Goal: Information Seeking & Learning: Find specific fact

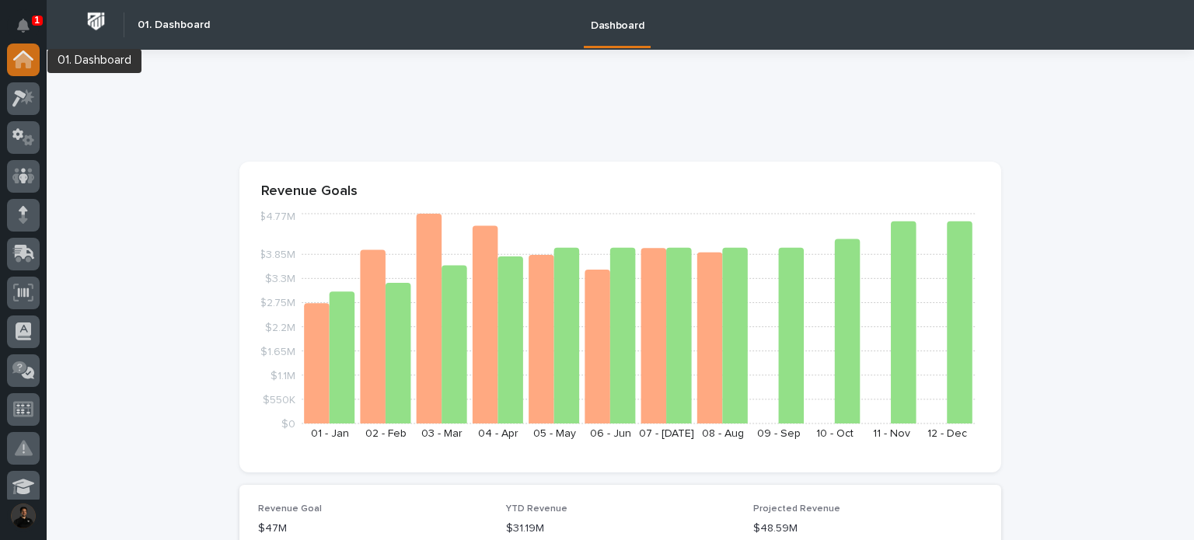
click at [12, 65] on div at bounding box center [23, 60] width 33 height 33
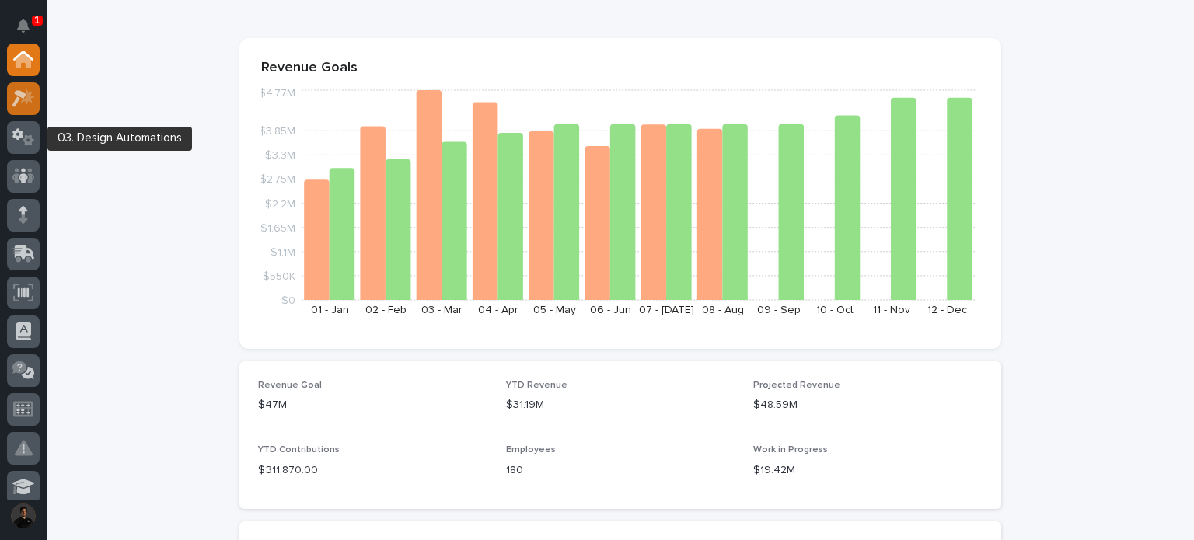
scroll to position [155, 0]
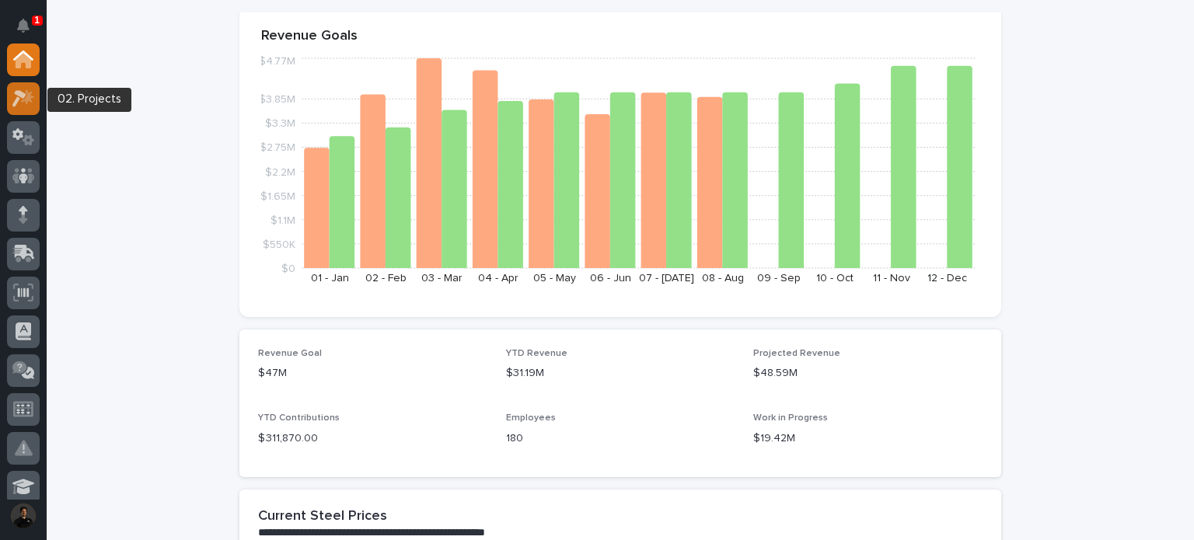
click at [19, 95] on icon at bounding box center [19, 98] width 14 height 17
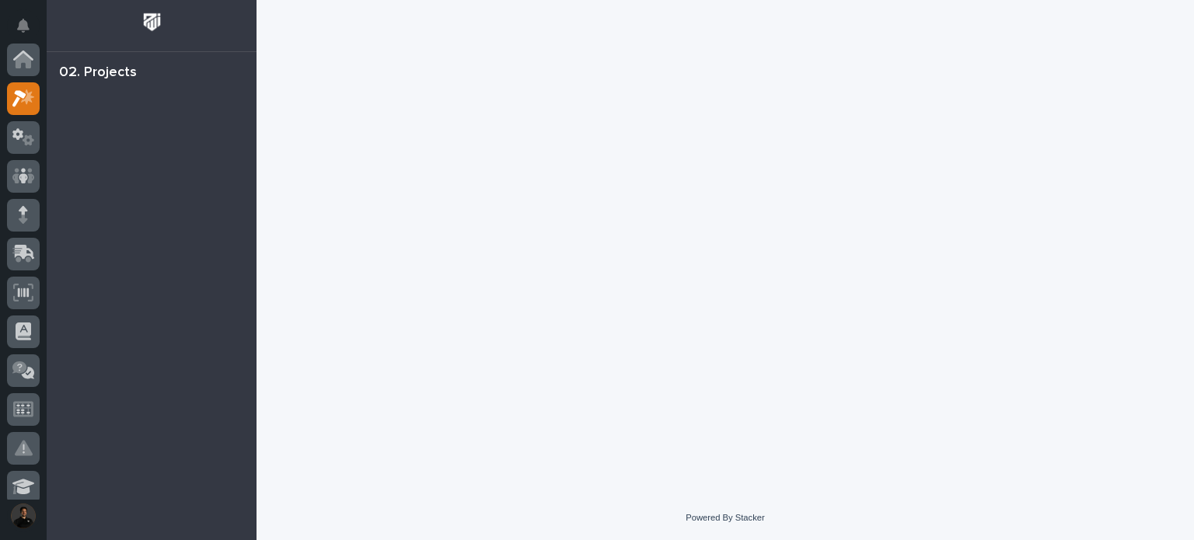
scroll to position [39, 0]
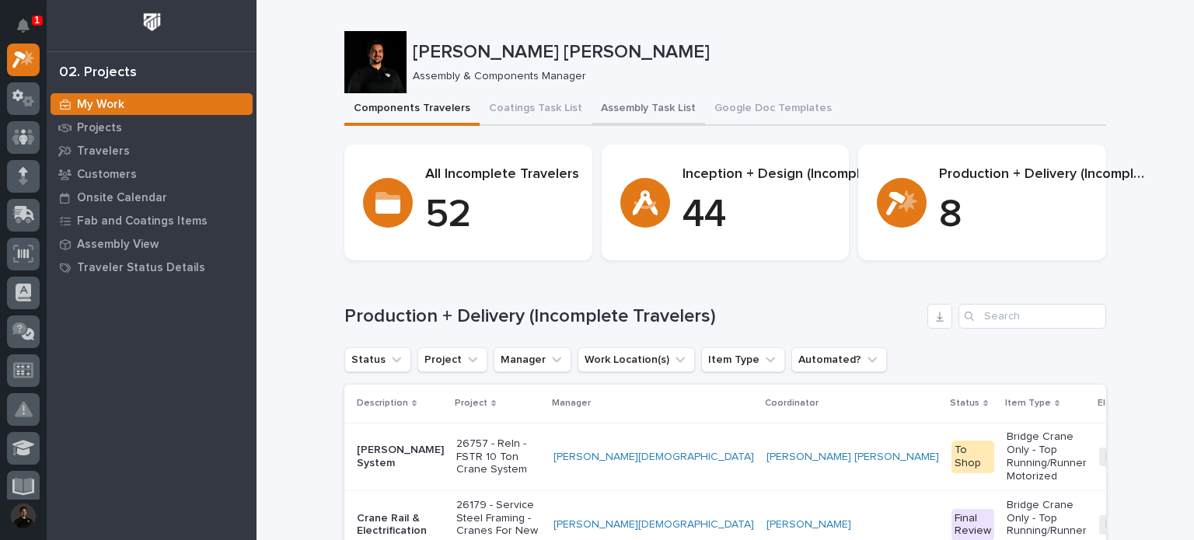
click at [627, 109] on button "Assembly Task List" at bounding box center [647, 109] width 113 height 33
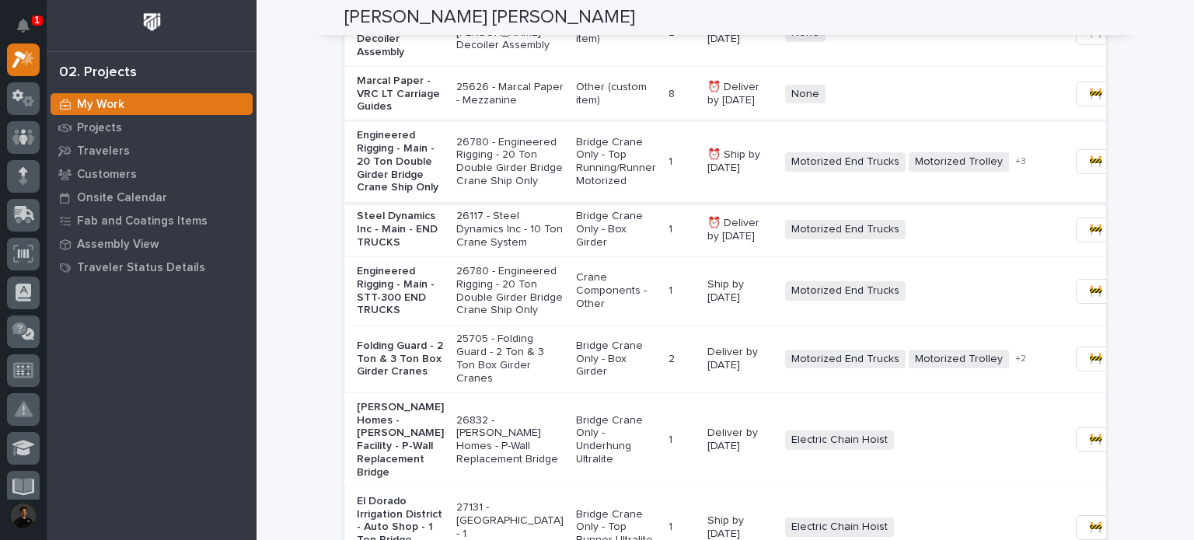
scroll to position [1299, 0]
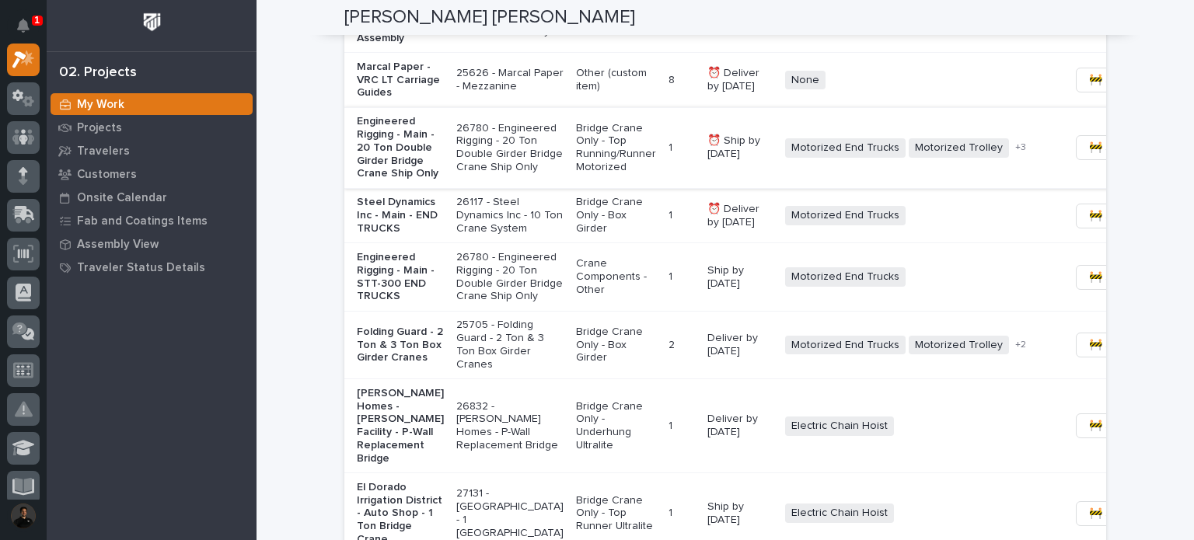
click at [1089, 157] on span "🚧 Staging →" at bounding box center [1121, 147] width 65 height 19
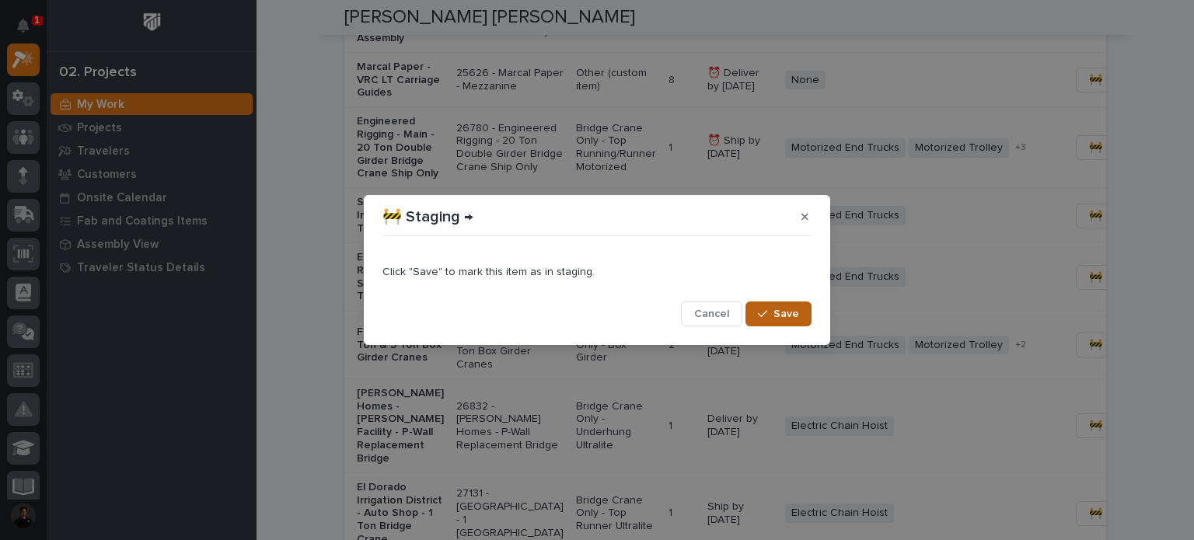
click at [788, 312] on span "Save" at bounding box center [786, 314] width 26 height 14
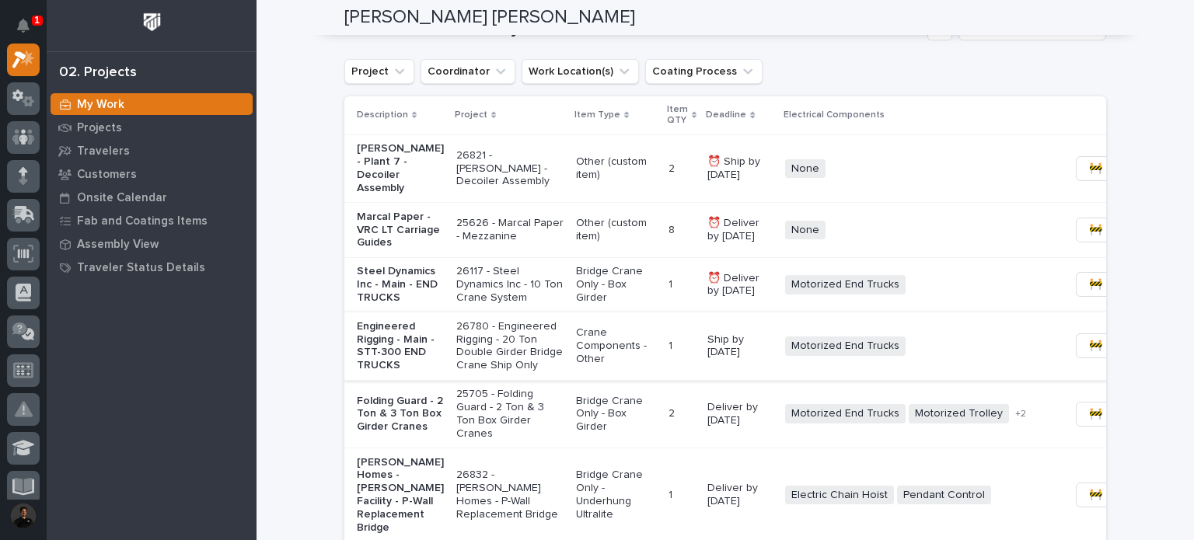
scroll to position [1195, 0]
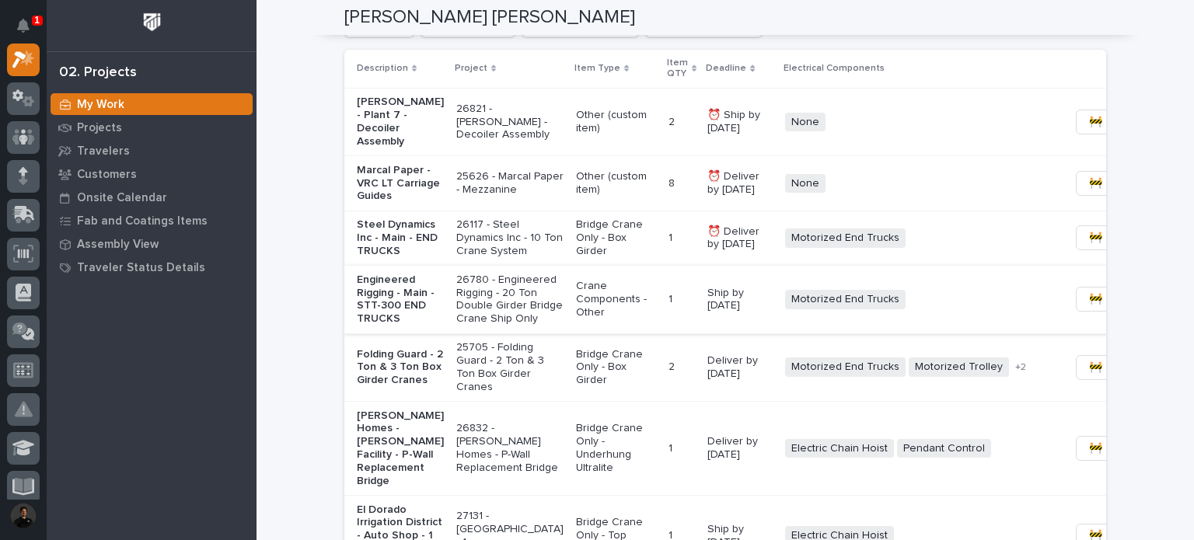
click at [1089, 309] on span "🚧 Staging →" at bounding box center [1121, 299] width 65 height 19
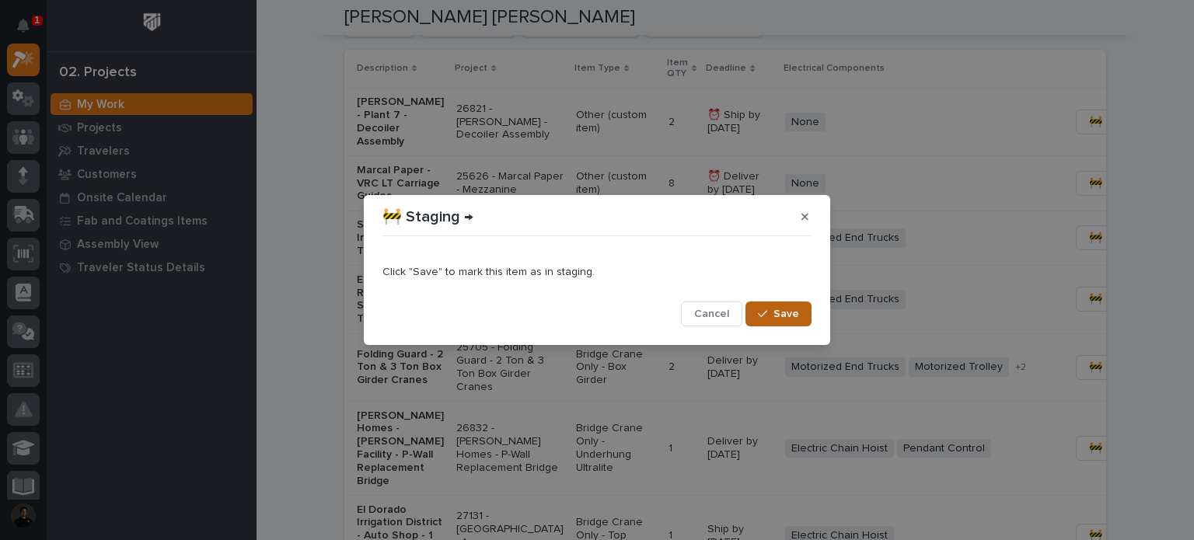
click at [765, 309] on button "Save" at bounding box center [778, 314] width 66 height 25
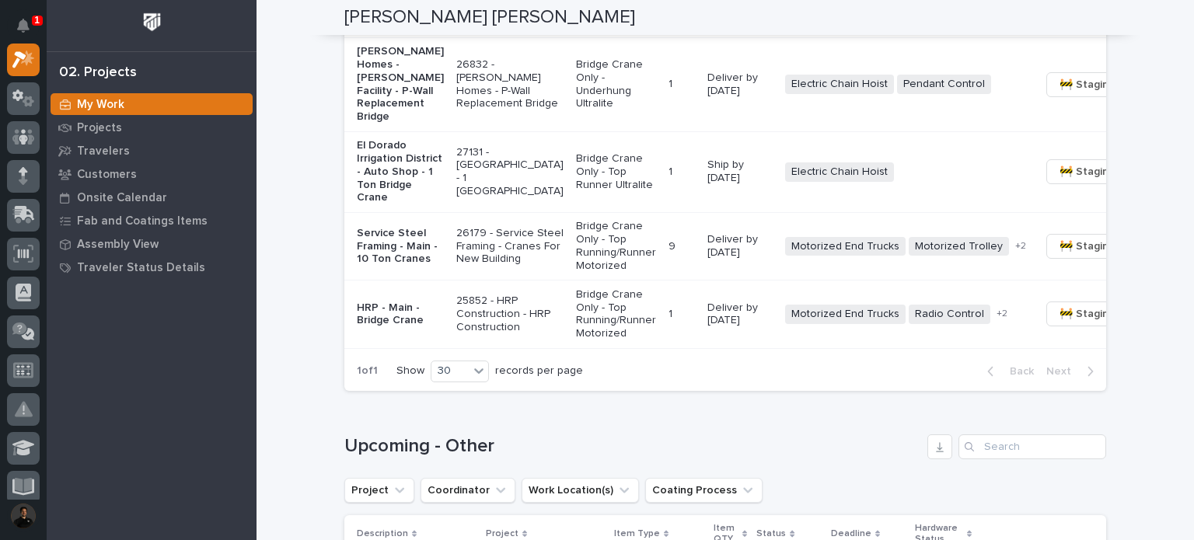
scroll to position [1506, 0]
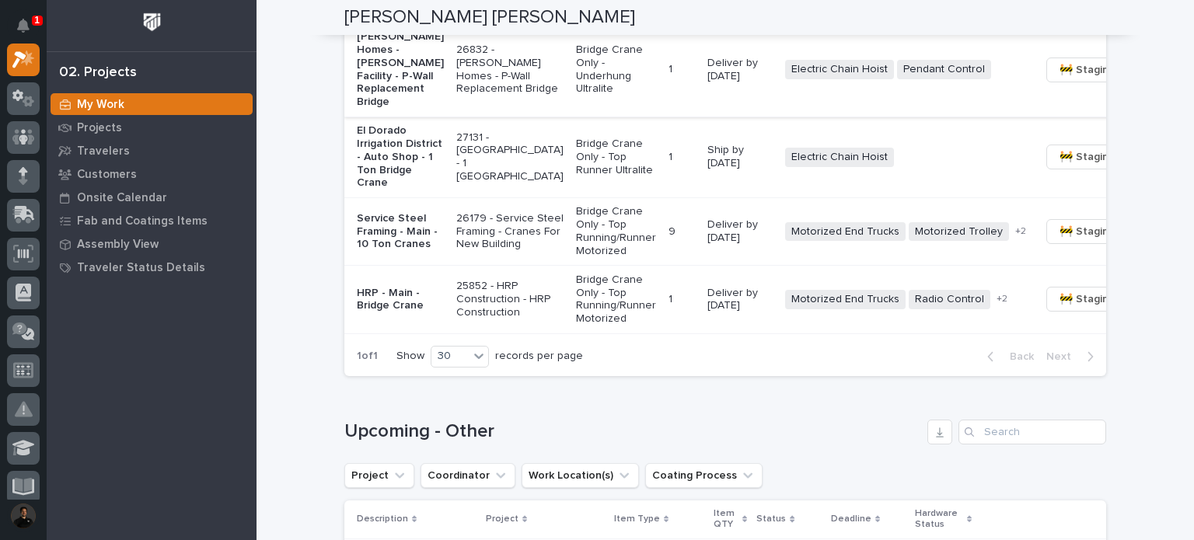
click at [1059, 79] on span "🚧 Staging →" at bounding box center [1091, 70] width 65 height 19
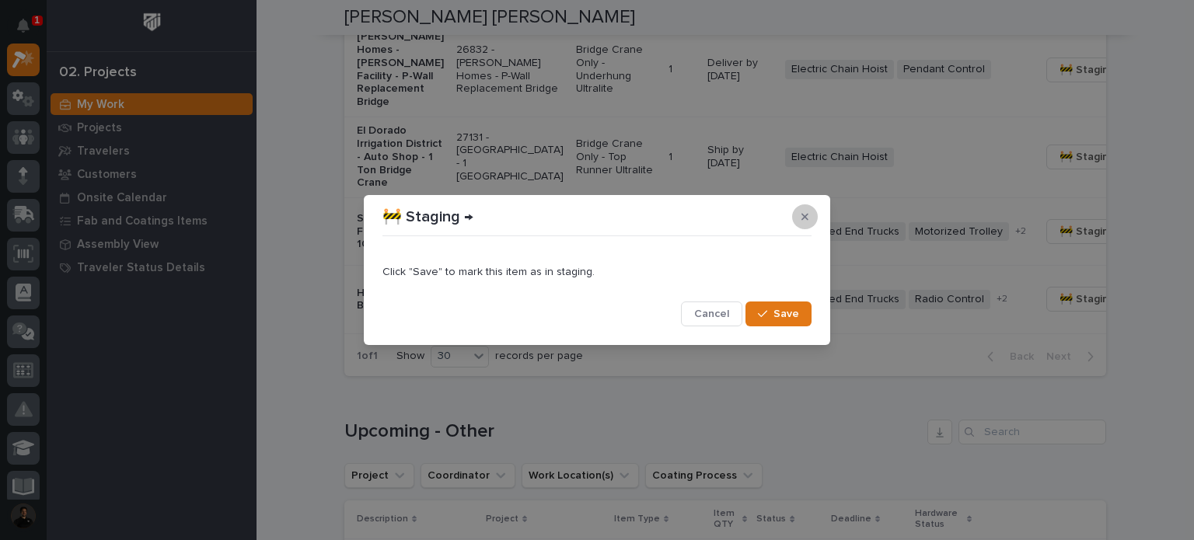
click at [797, 218] on button "button" at bounding box center [805, 216] width 26 height 25
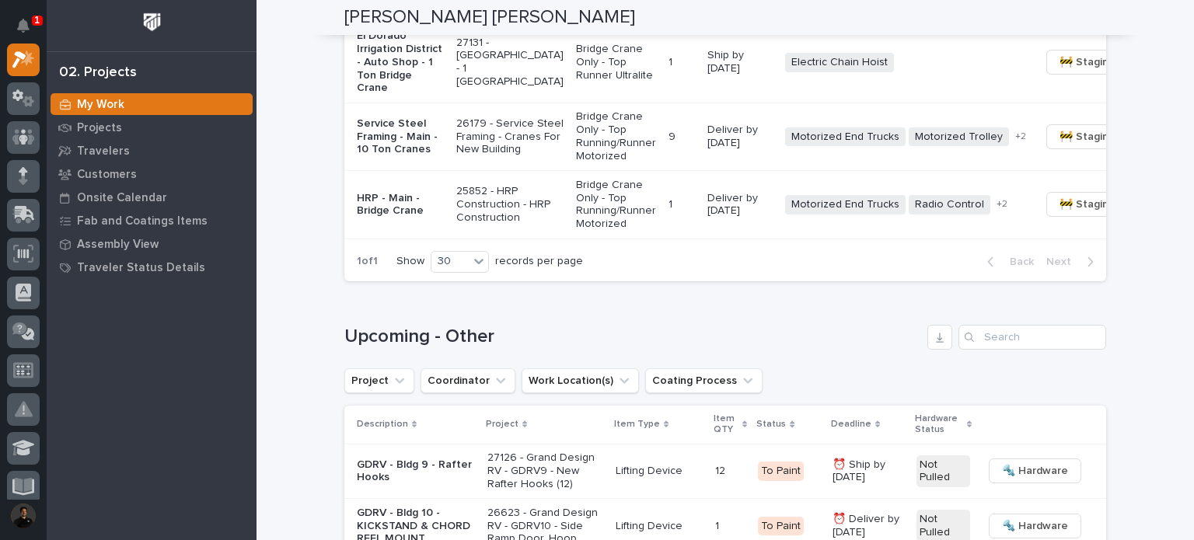
scroll to position [1610, 0]
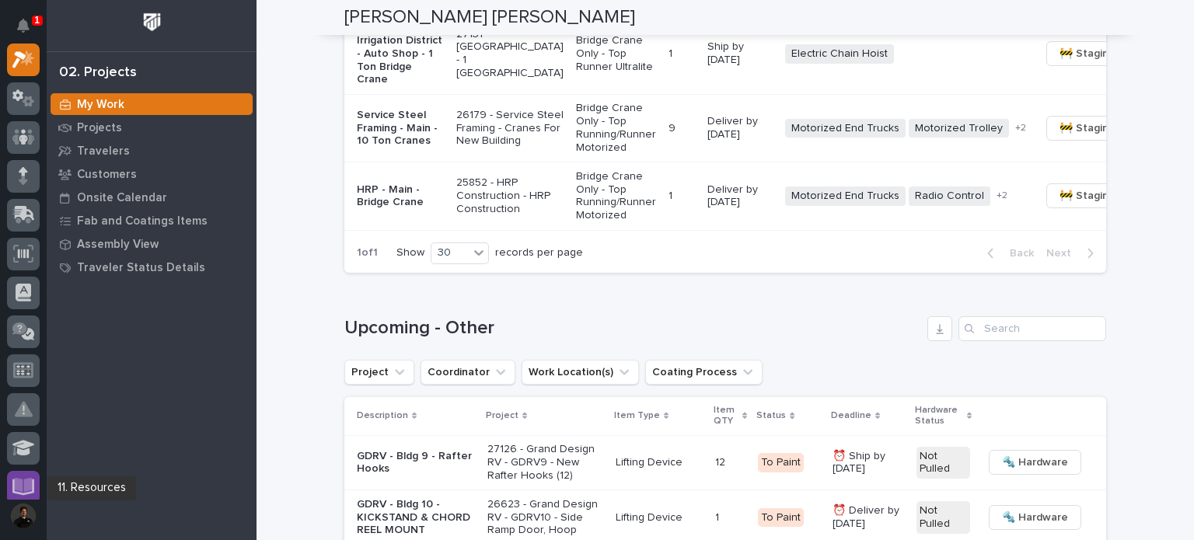
click at [18, 481] on icon at bounding box center [24, 485] width 18 height 15
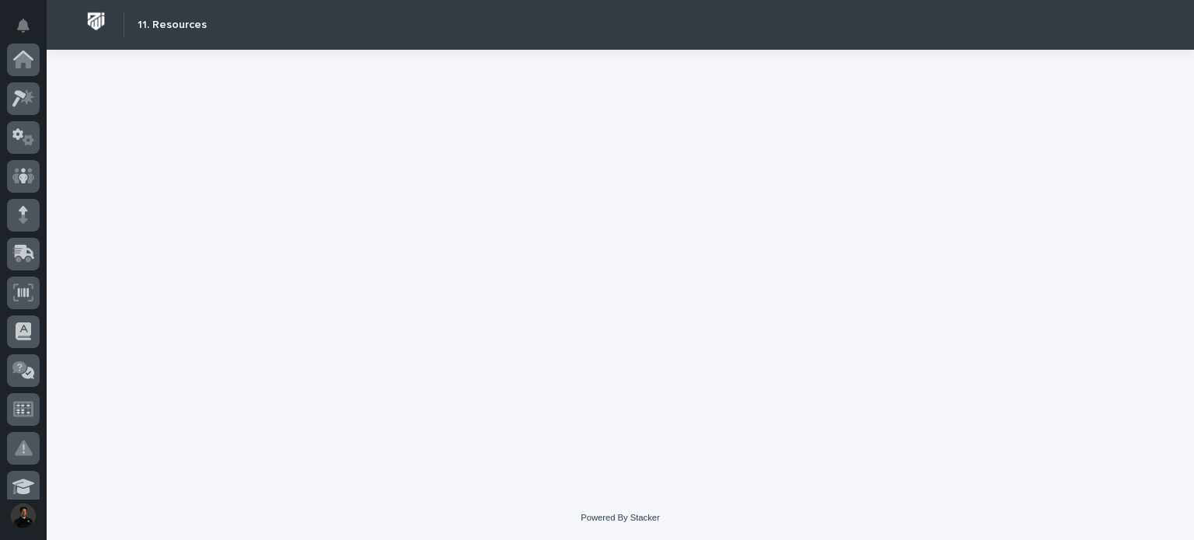
scroll to position [466, 0]
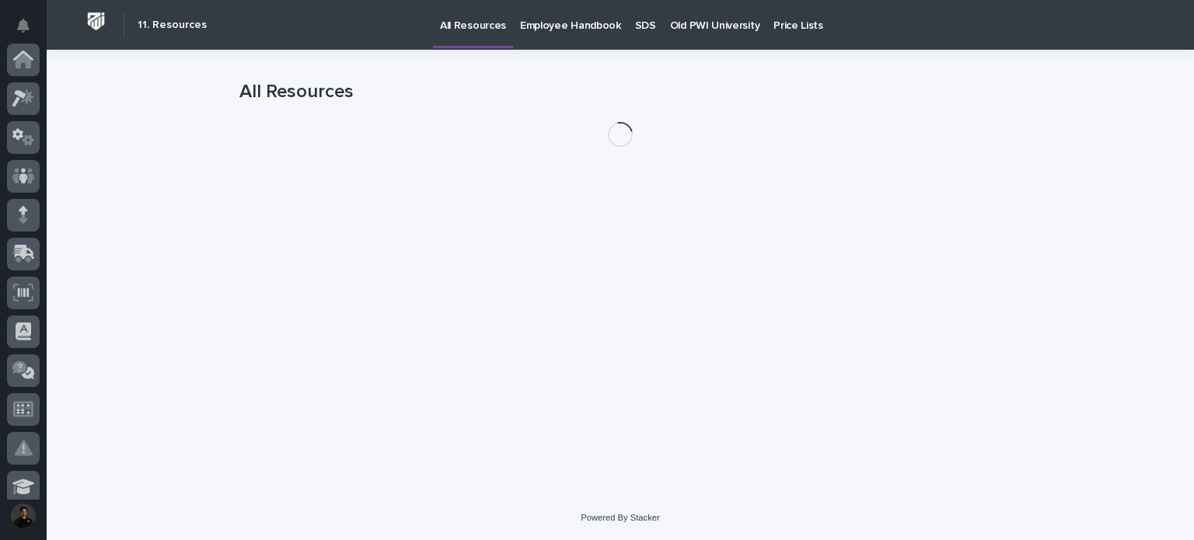
scroll to position [466, 0]
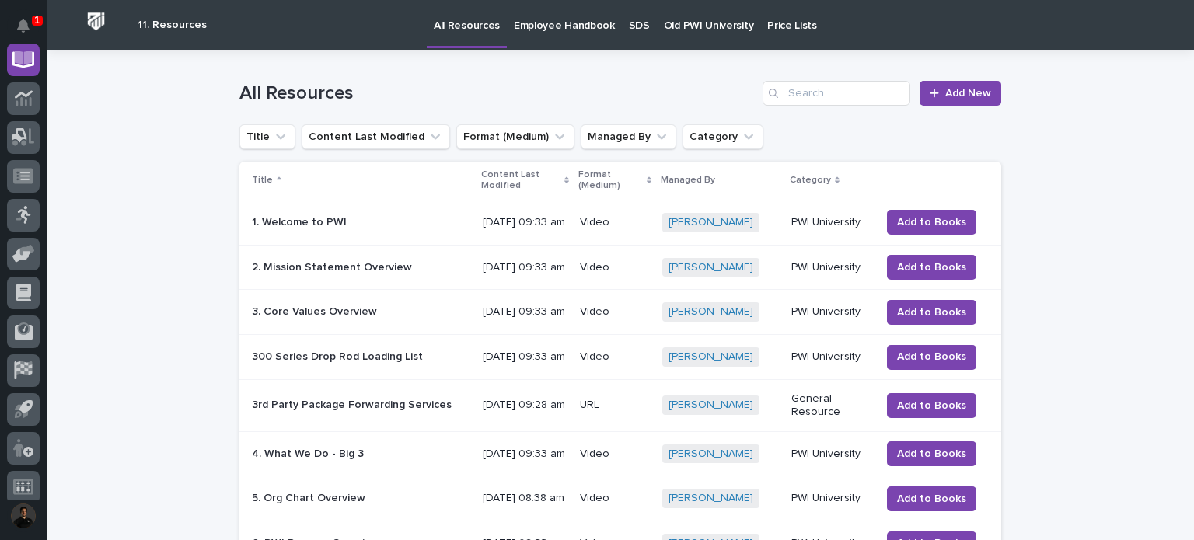
click at [703, 19] on p "Old PWI University" at bounding box center [708, 16] width 89 height 33
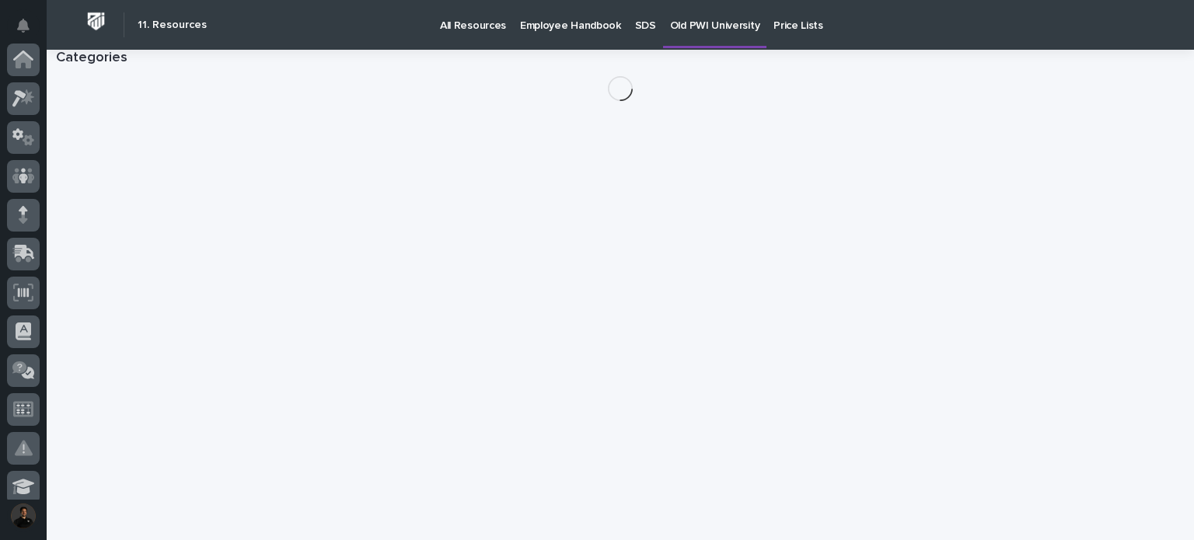
scroll to position [466, 0]
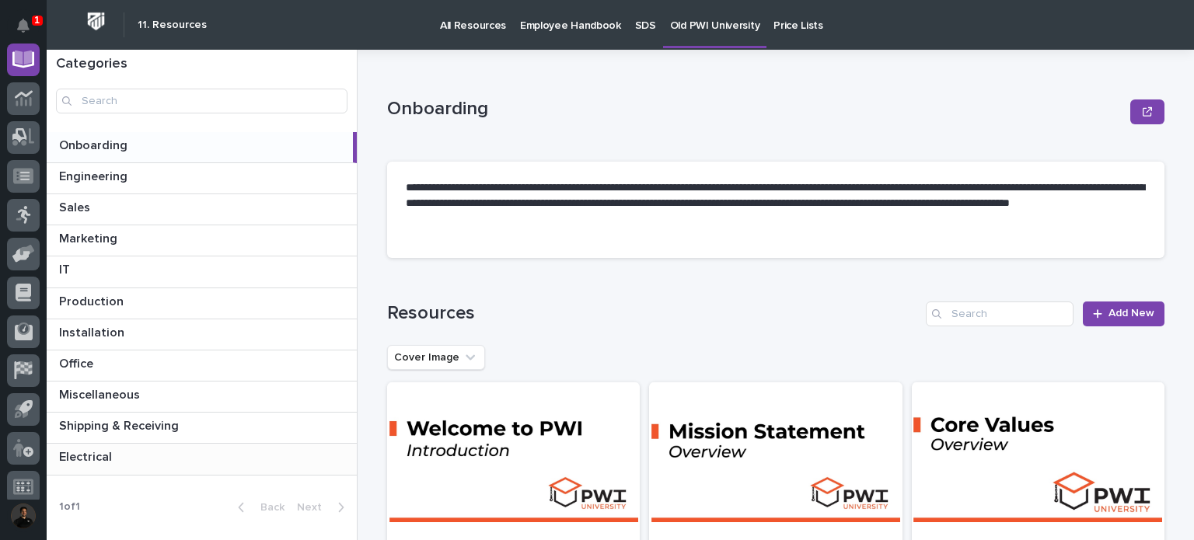
click at [129, 459] on p at bounding box center [204, 457] width 291 height 15
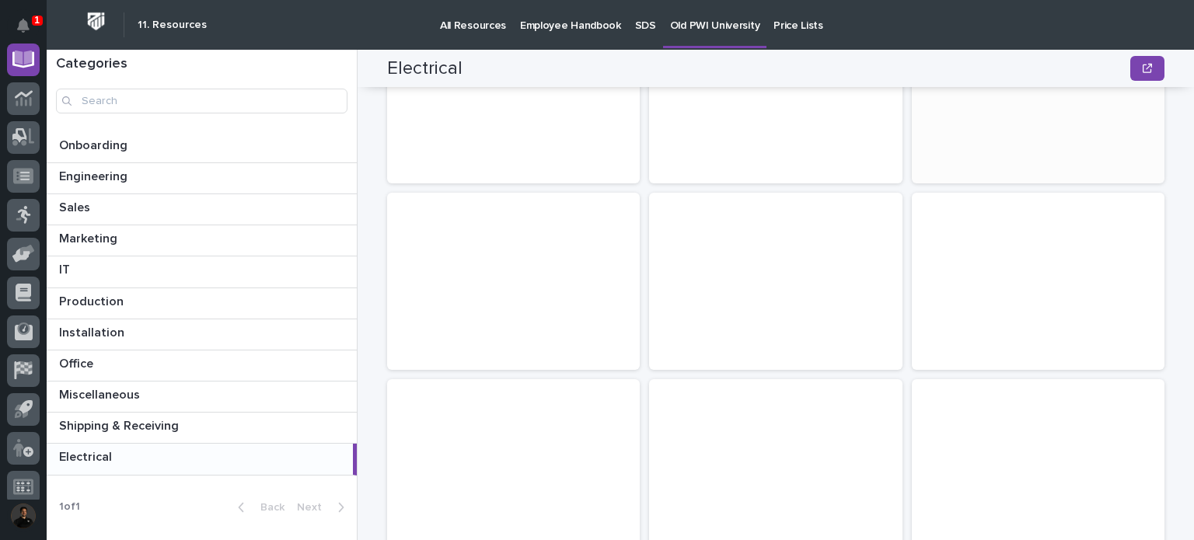
scroll to position [207, 0]
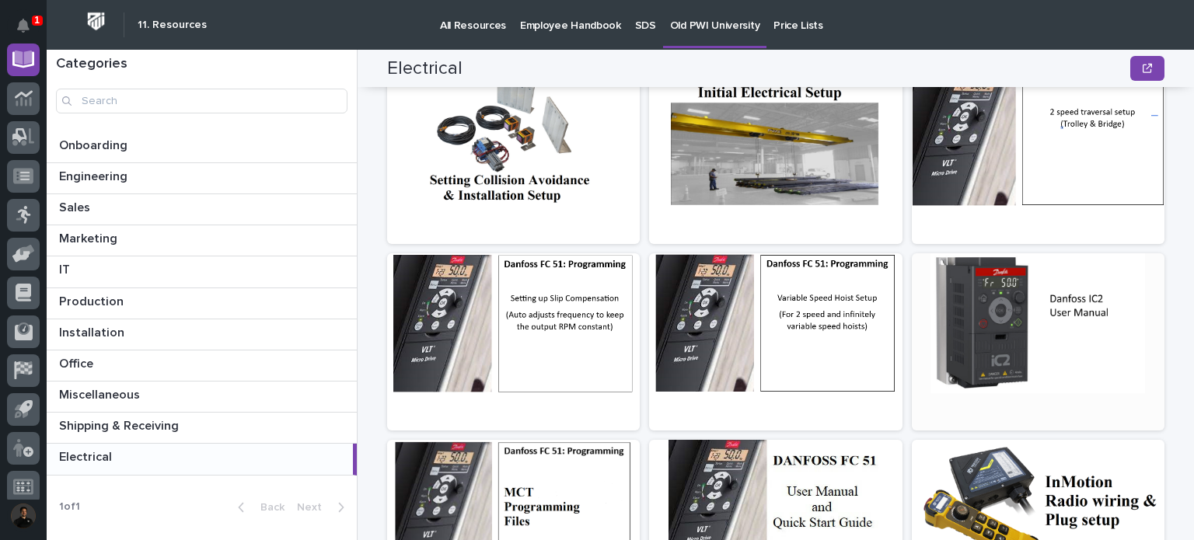
click at [1012, 305] on div at bounding box center [1038, 323] width 253 height 140
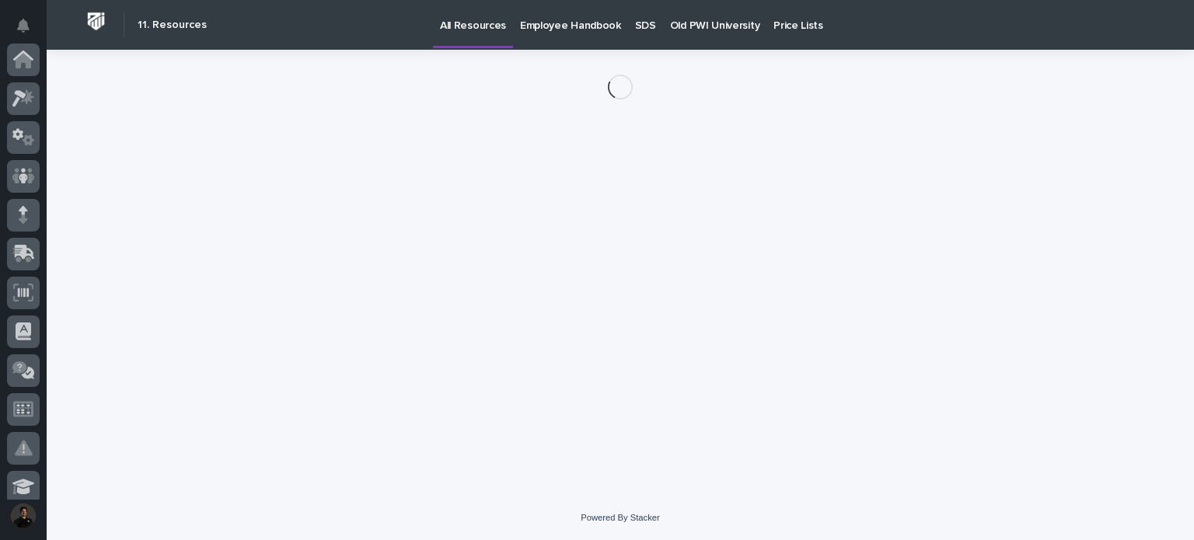
scroll to position [466, 0]
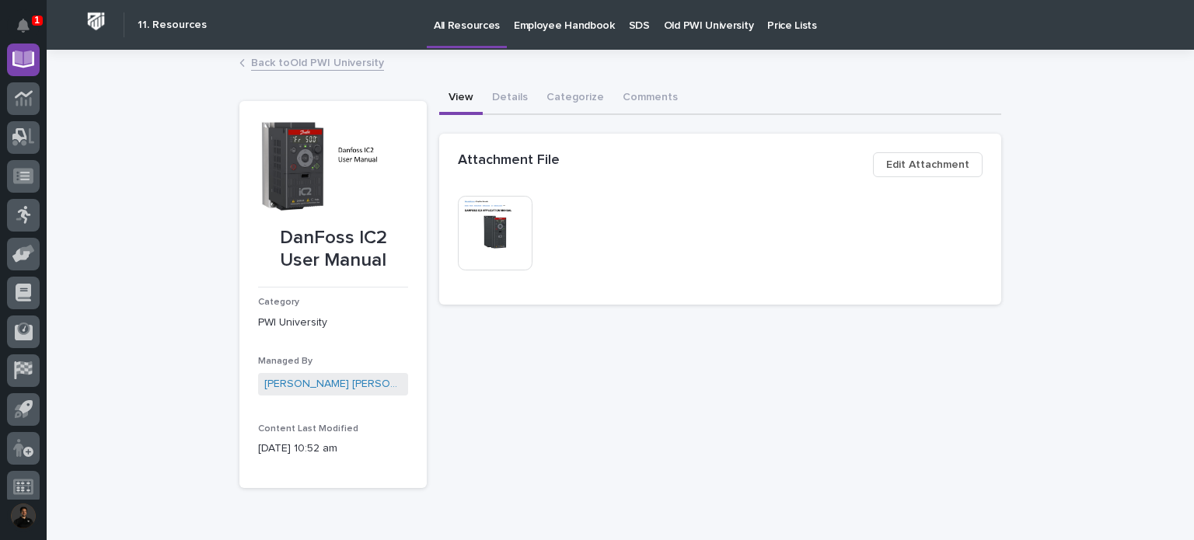
click at [504, 224] on img at bounding box center [495, 233] width 75 height 75
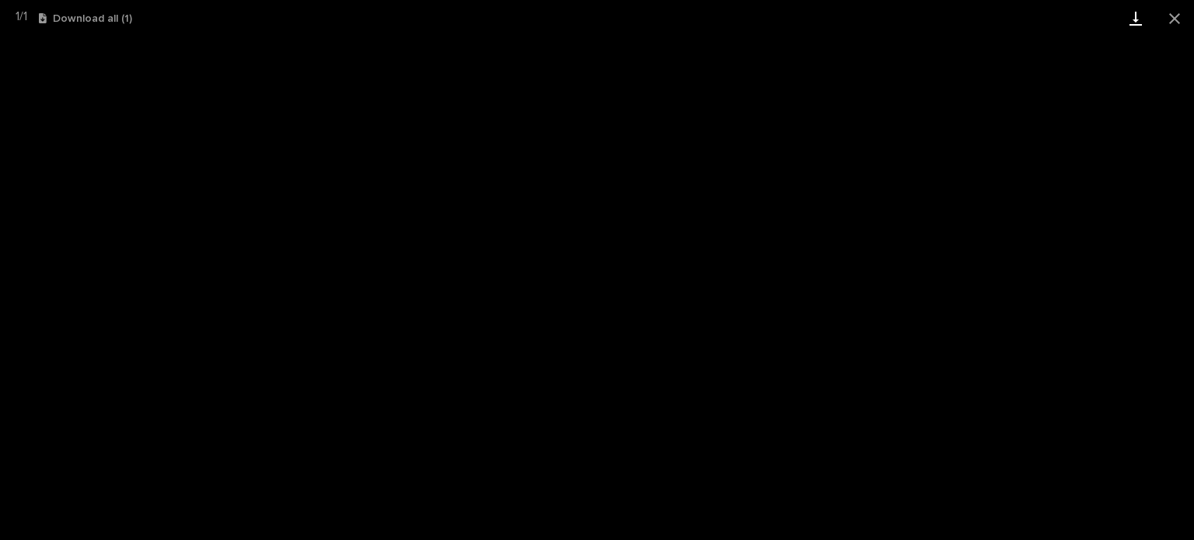
drag, startPoint x: 1184, startPoint y: 8, endPoint x: 1153, endPoint y: 9, distance: 30.3
click at [1184, 8] on button "Close gallery" at bounding box center [1174, 18] width 39 height 37
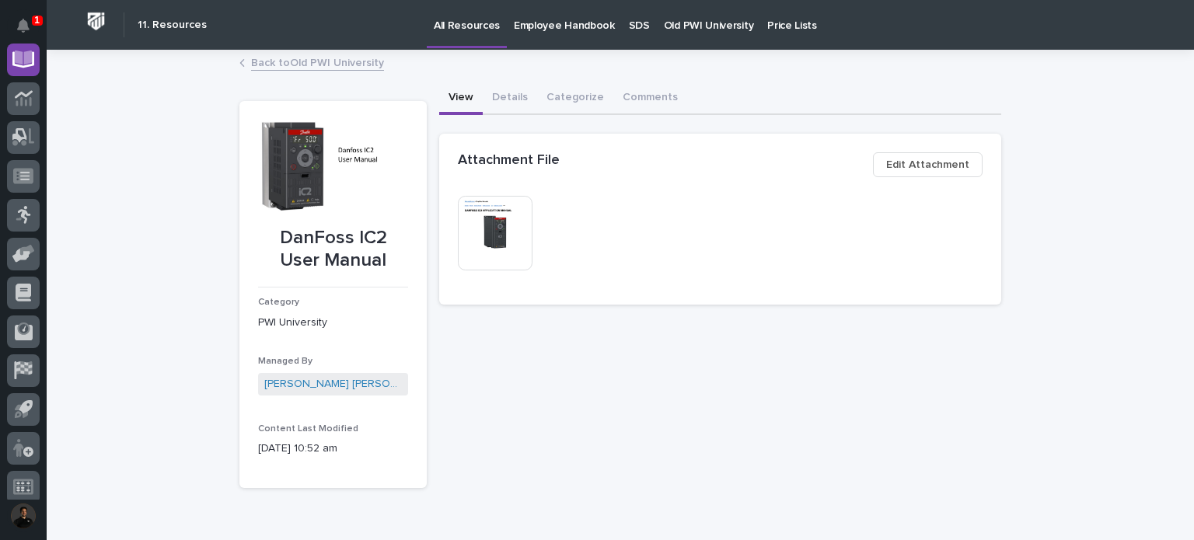
click at [483, 226] on img at bounding box center [495, 233] width 75 height 75
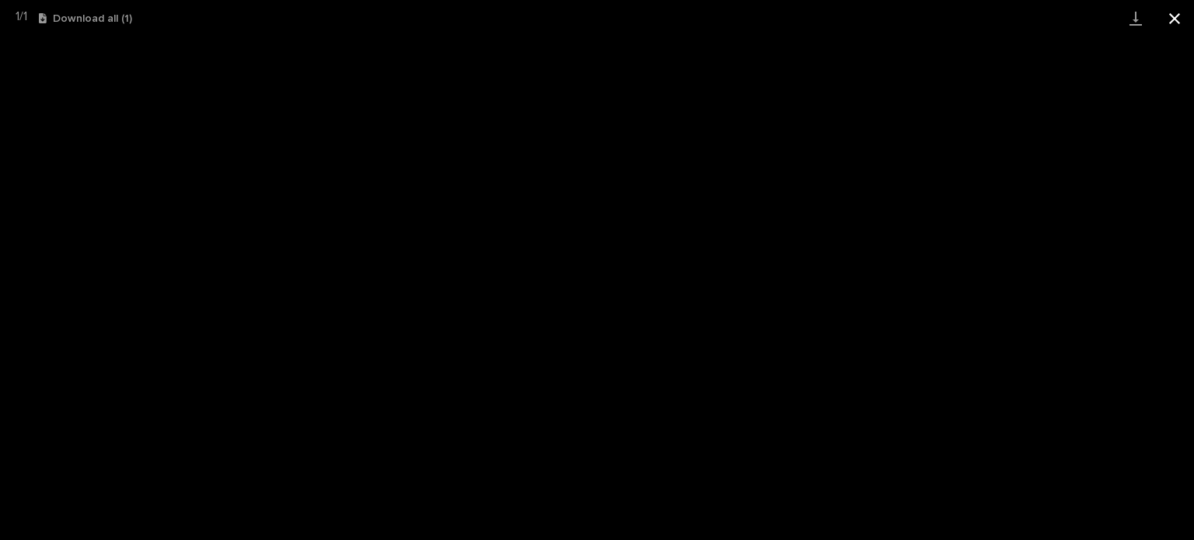
click at [1174, 9] on button "Close gallery" at bounding box center [1174, 18] width 39 height 37
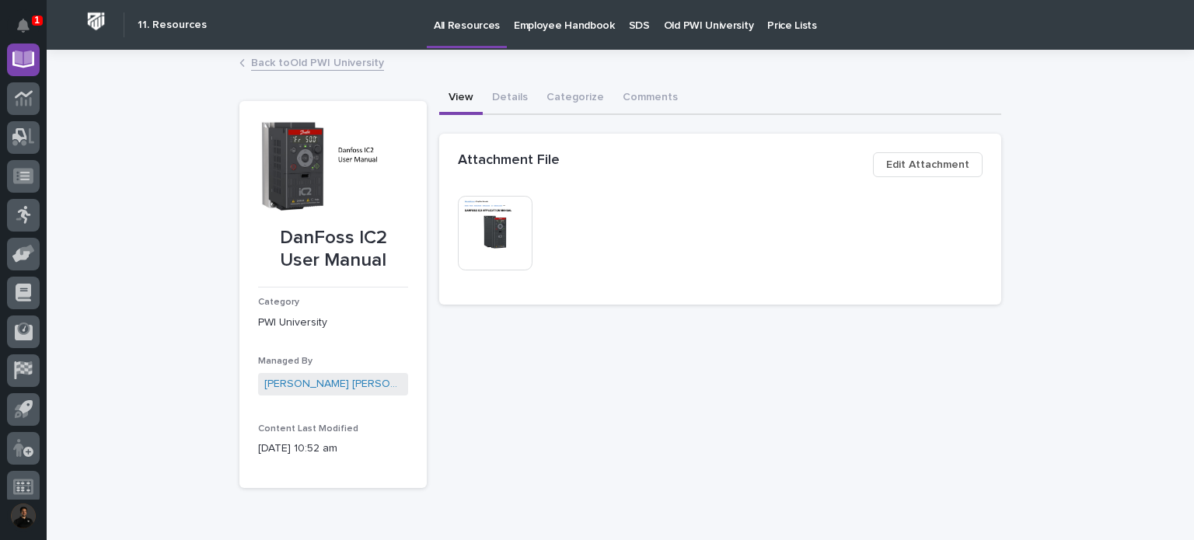
click at [324, 67] on link "Back to Old PWI University" at bounding box center [317, 62] width 133 height 18
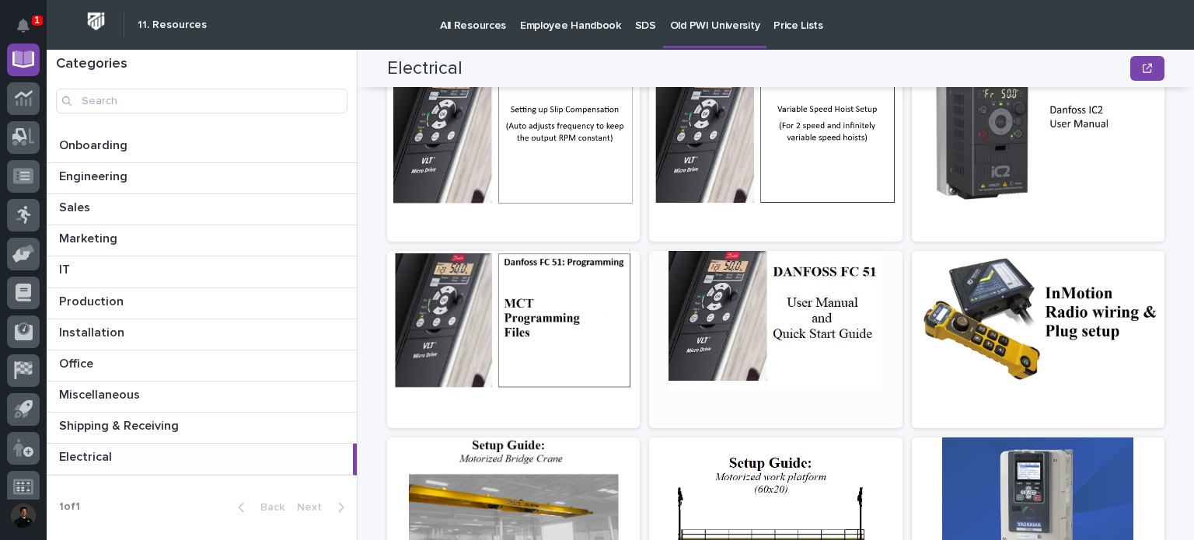
scroll to position [514, 0]
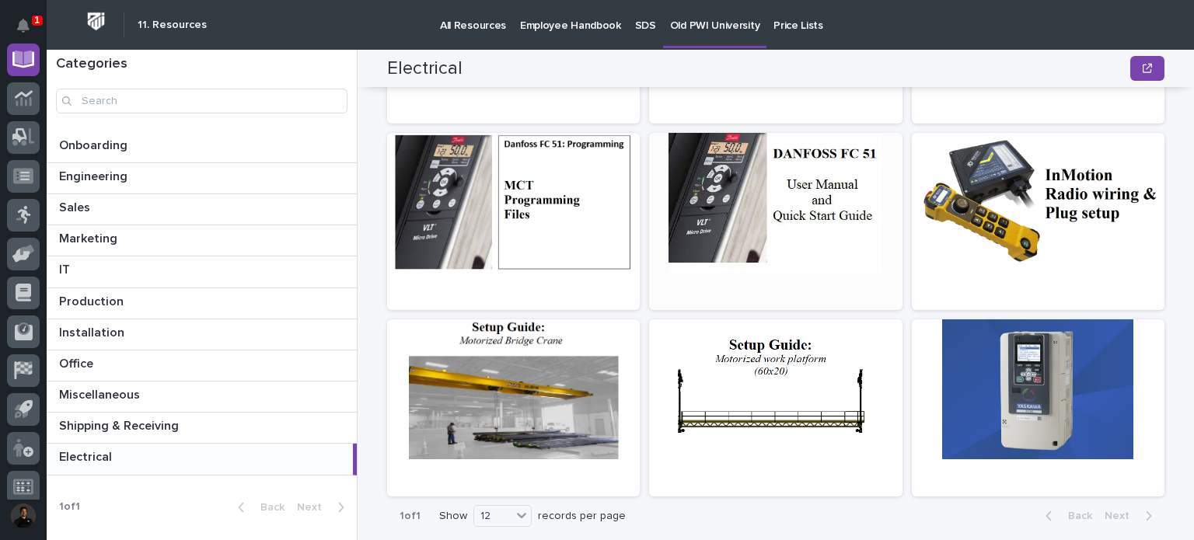
click at [853, 232] on div at bounding box center [775, 203] width 253 height 140
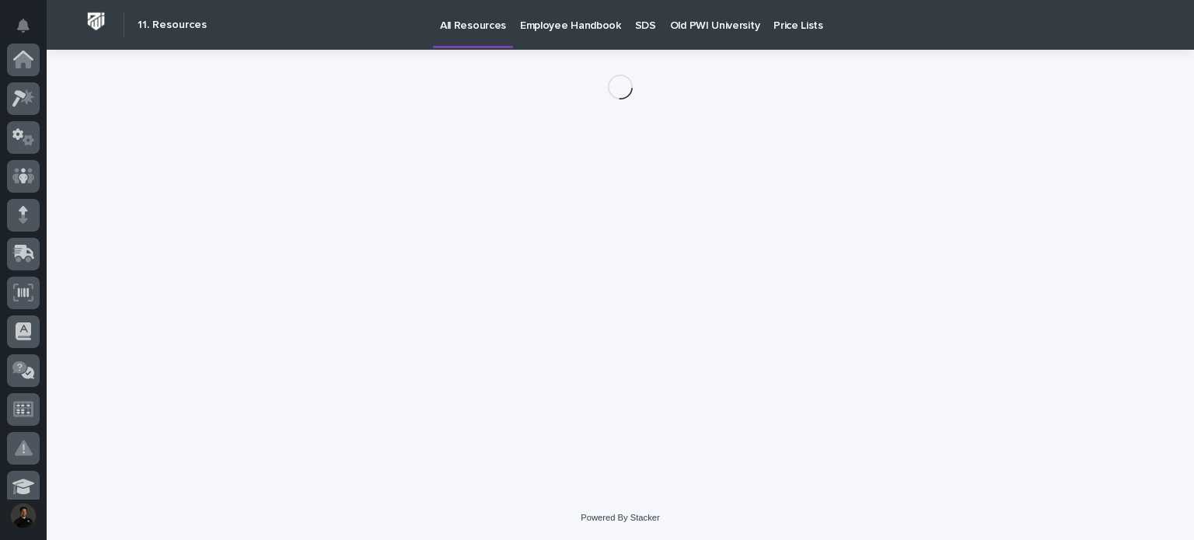
scroll to position [466, 0]
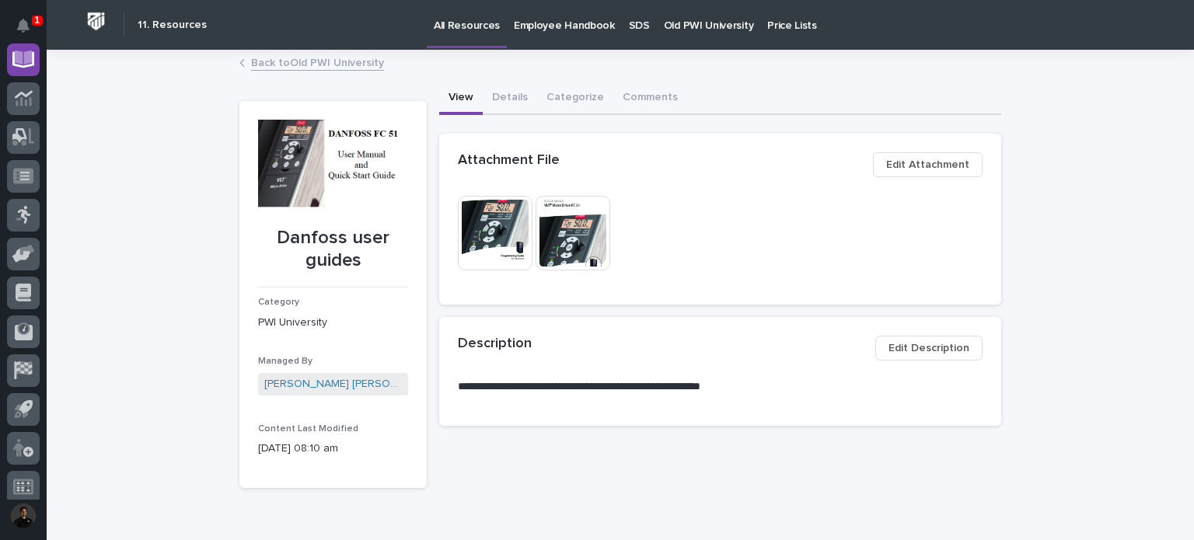
click at [281, 65] on link "Back to Old PWI University" at bounding box center [317, 62] width 133 height 18
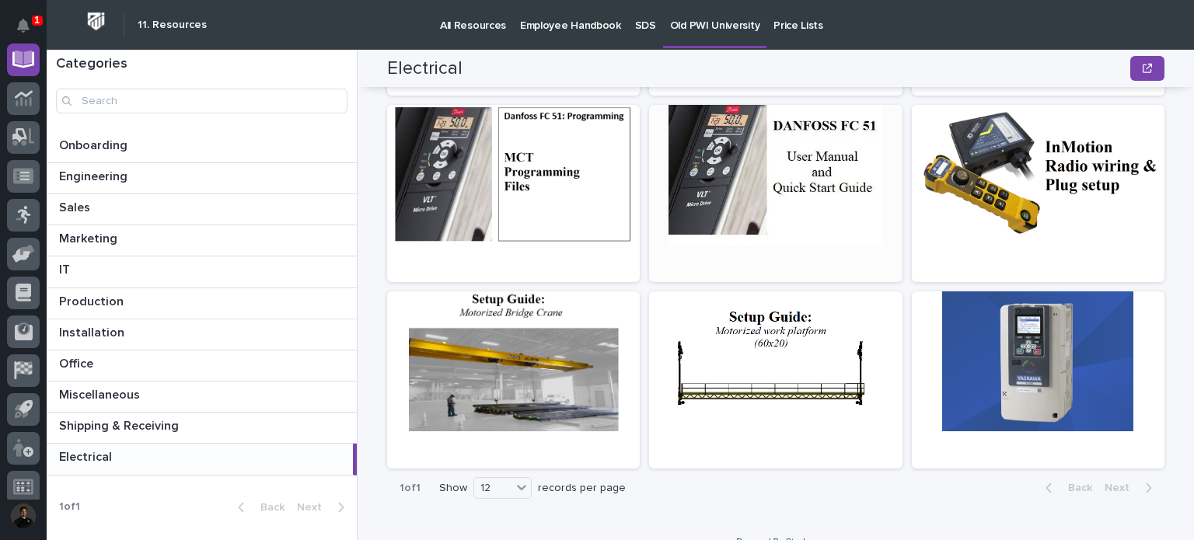
scroll to position [566, 0]
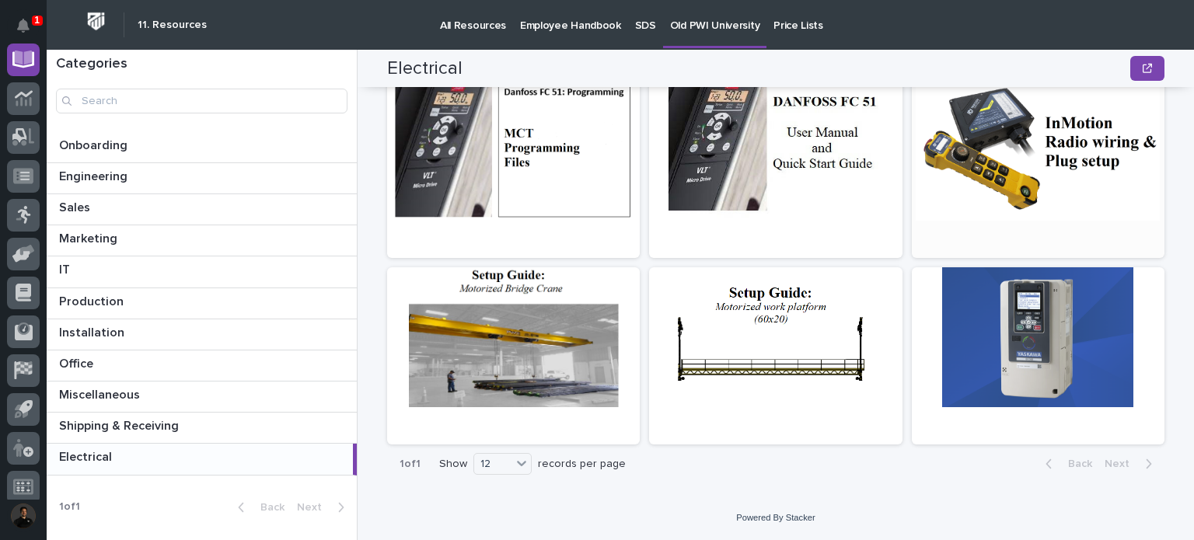
click at [1027, 141] on div at bounding box center [1038, 151] width 253 height 140
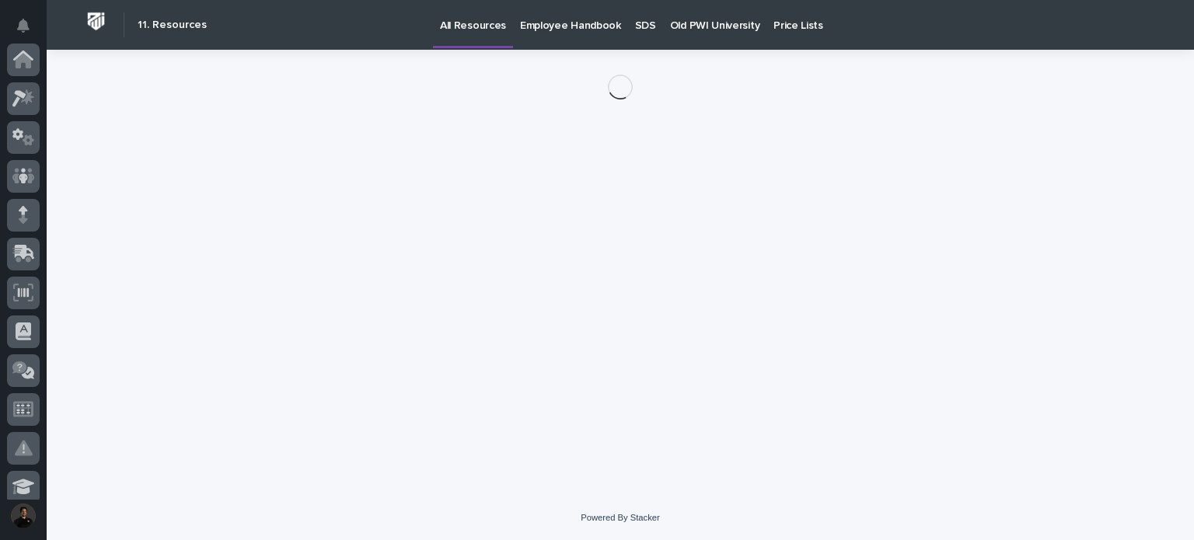
scroll to position [466, 0]
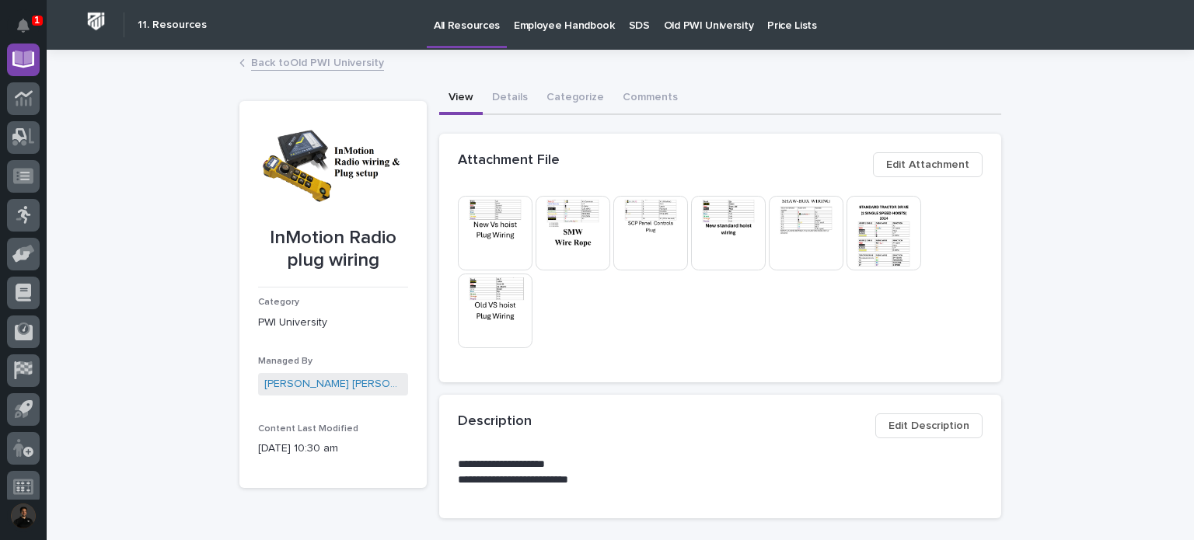
click at [915, 173] on button "Edit Attachment" at bounding box center [928, 164] width 110 height 25
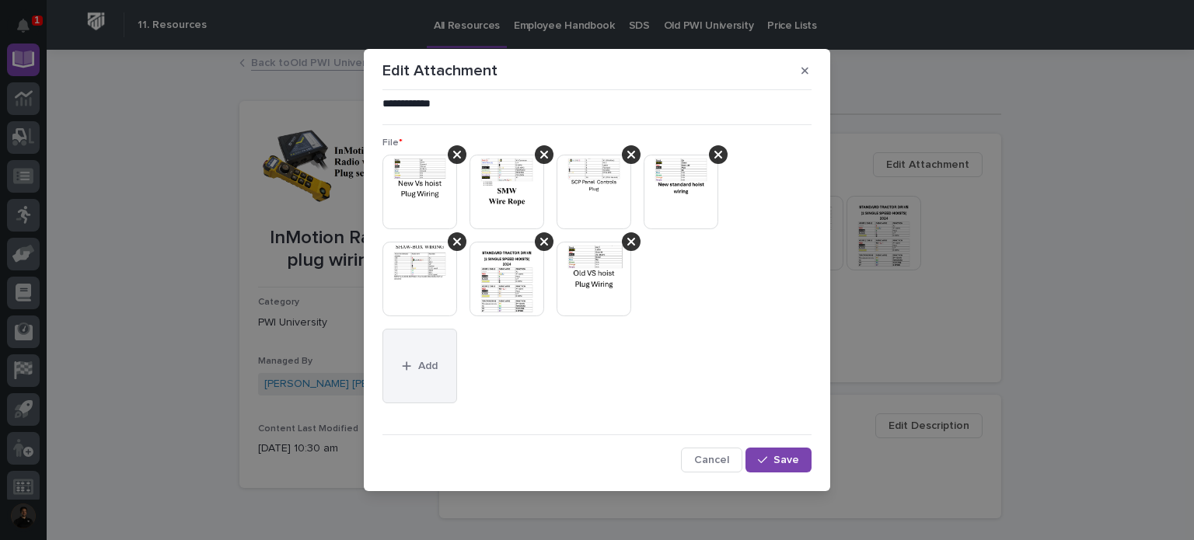
click at [410, 347] on button "Add" at bounding box center [419, 366] width 75 height 75
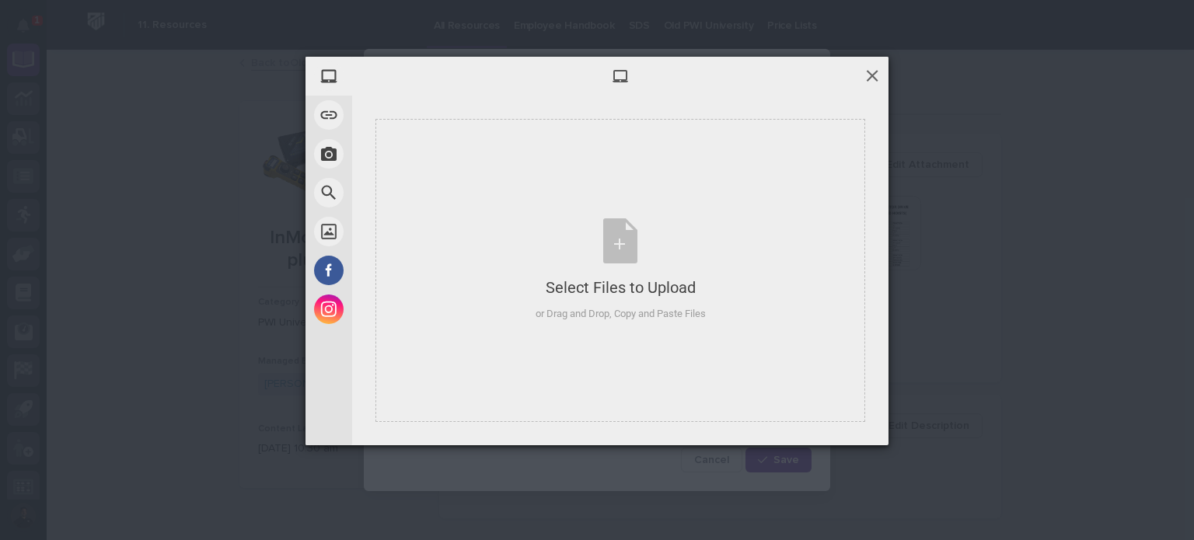
click at [879, 69] on span at bounding box center [872, 75] width 17 height 17
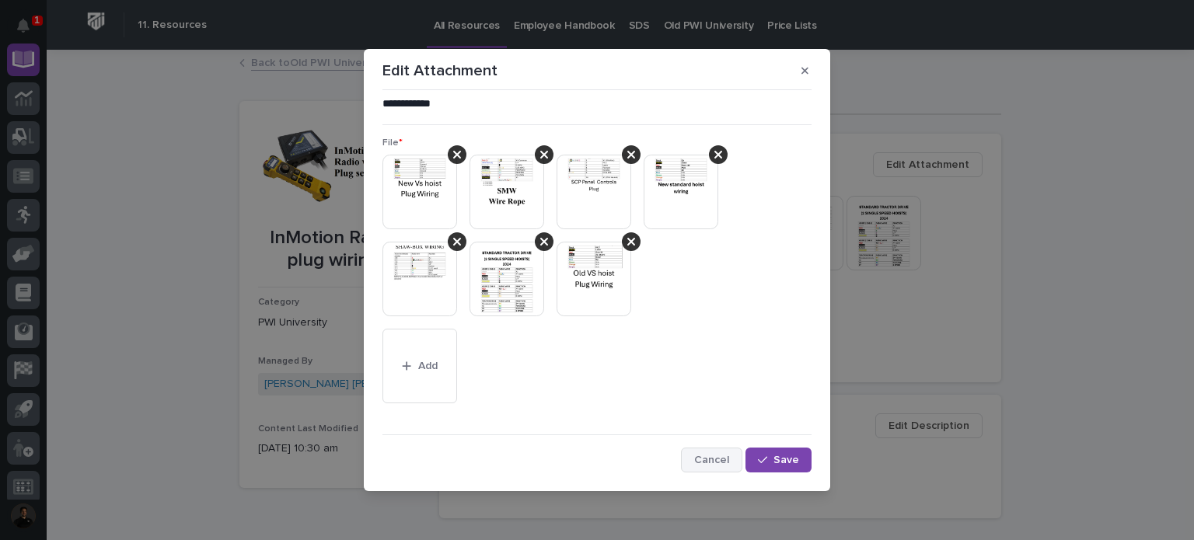
click at [710, 462] on span "Cancel" at bounding box center [711, 460] width 35 height 14
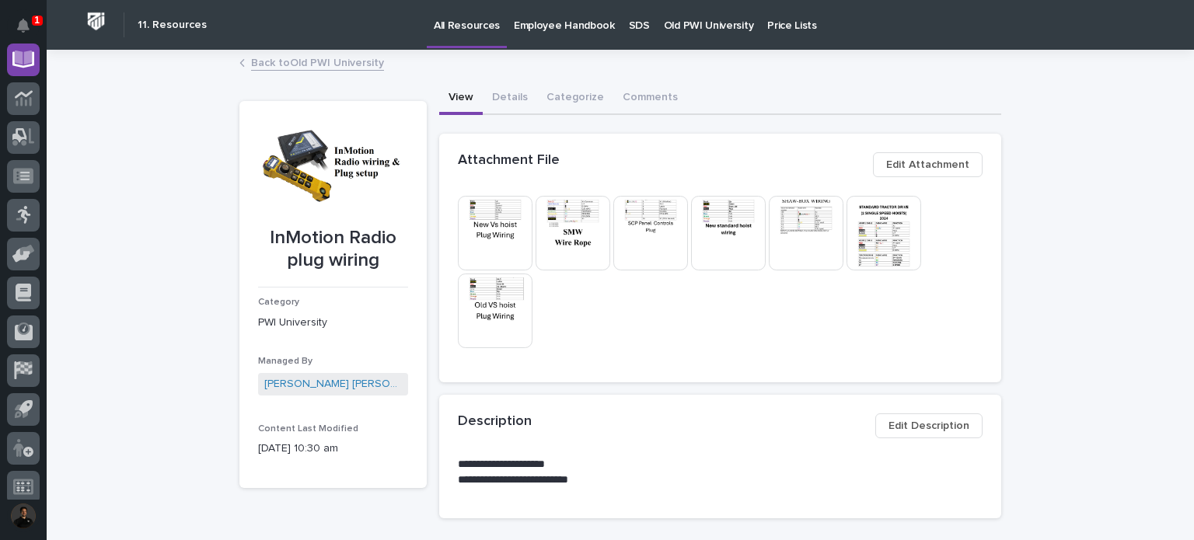
click at [306, 59] on link "Back to Old PWI University" at bounding box center [317, 62] width 133 height 18
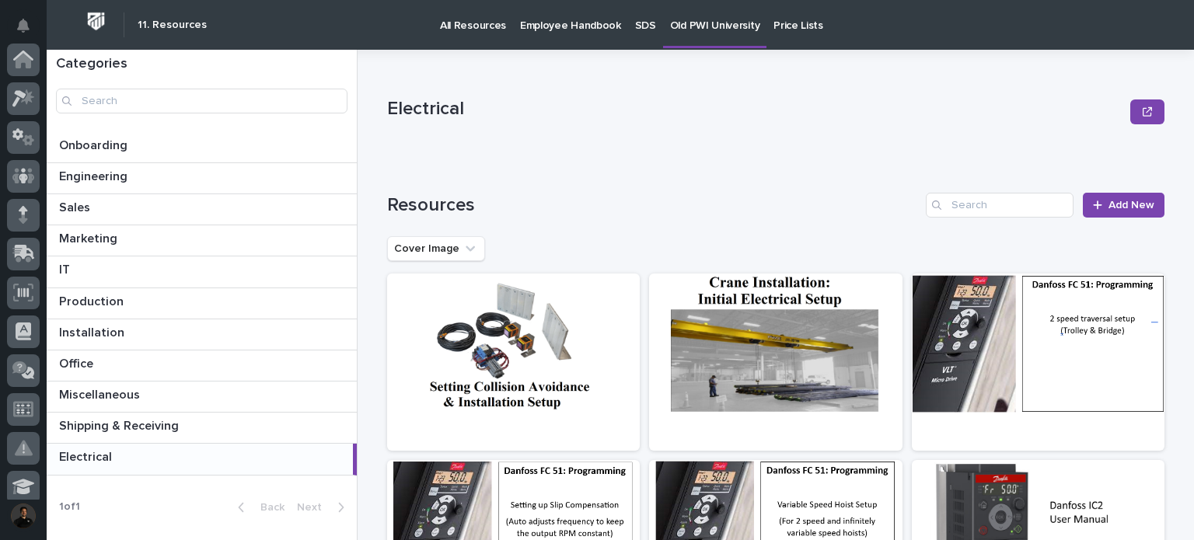
scroll to position [466, 0]
click at [539, 201] on h1 "Resources" at bounding box center [653, 205] width 532 height 23
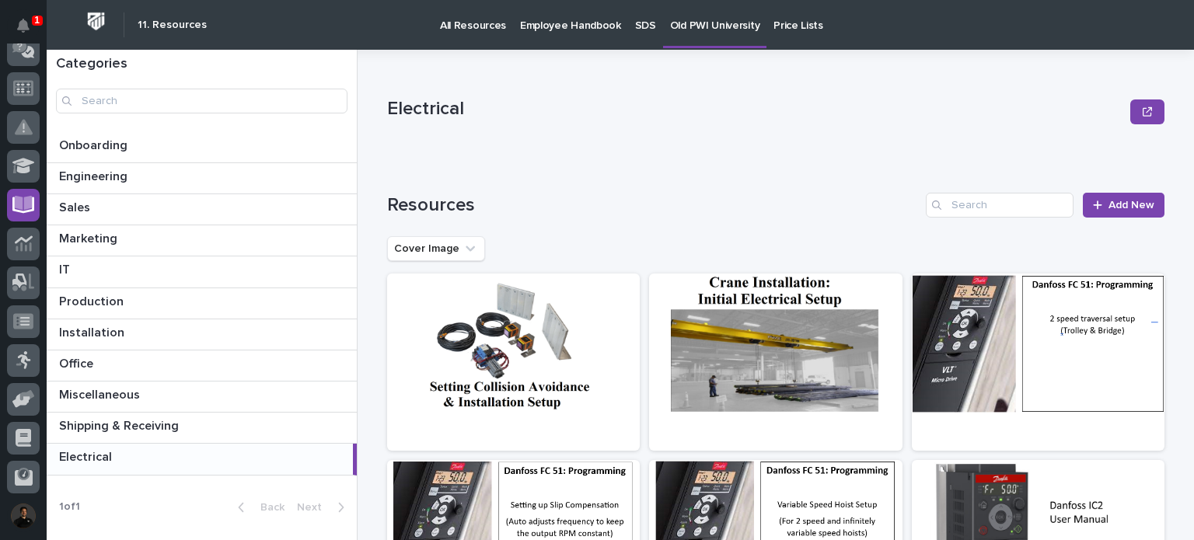
scroll to position [0, 0]
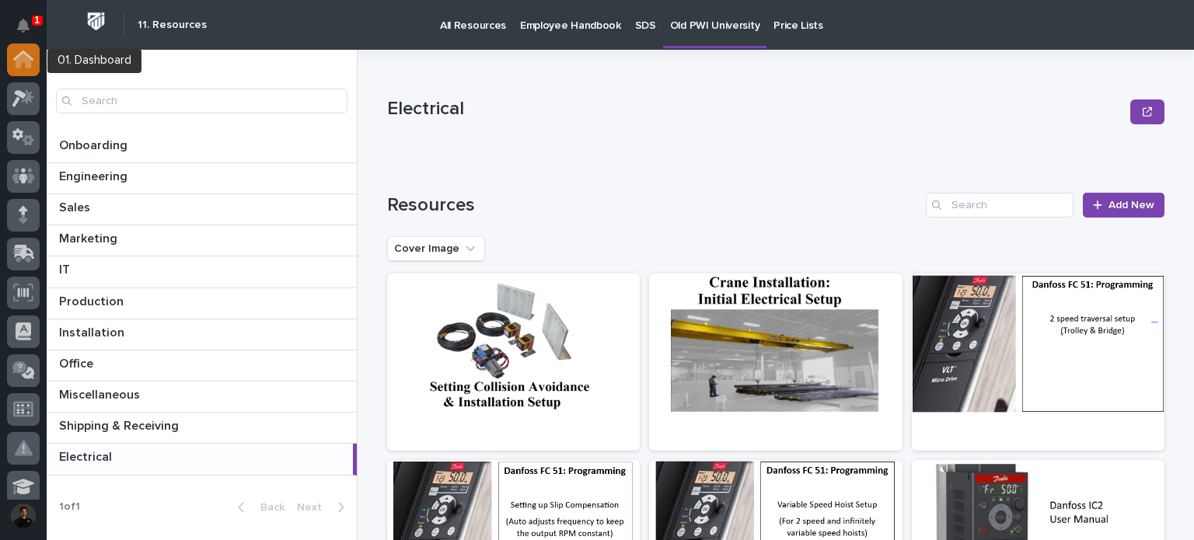
click at [22, 65] on icon at bounding box center [23, 60] width 20 height 18
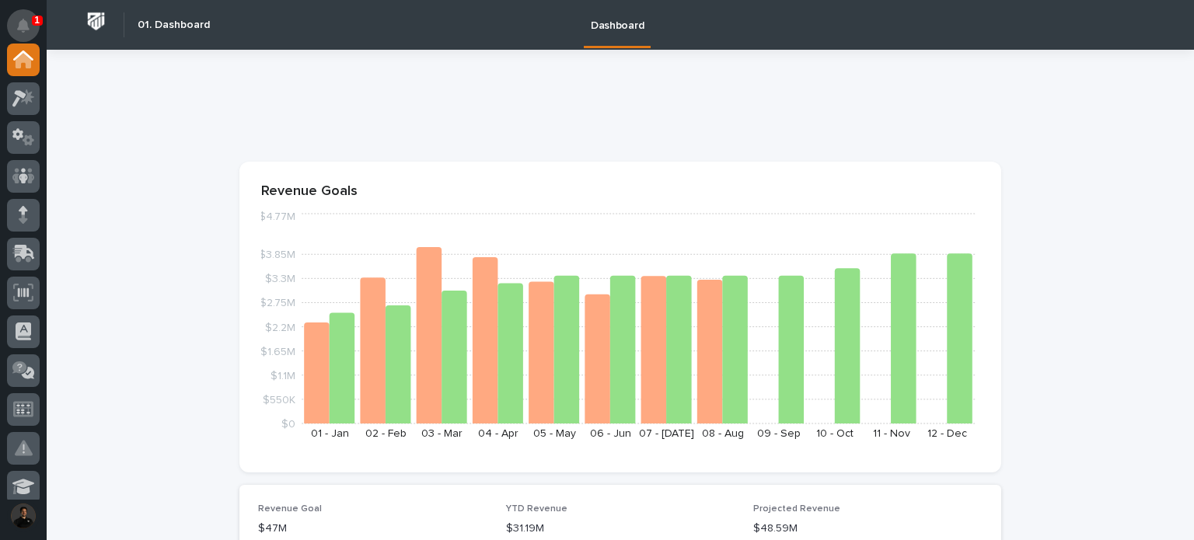
click at [16, 29] on button "Notifications" at bounding box center [23, 25] width 33 height 33
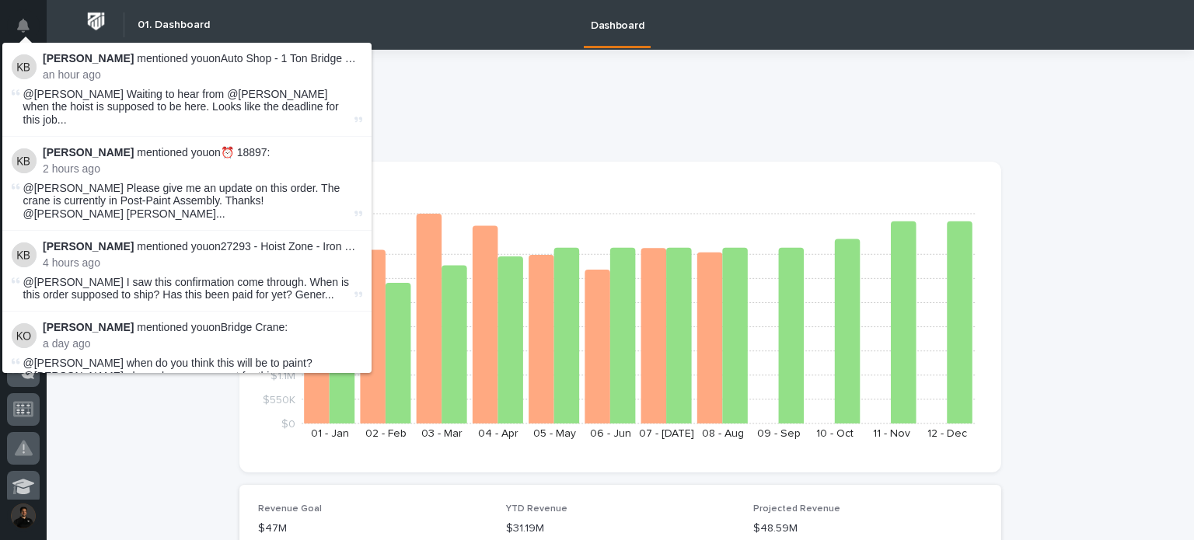
click at [290, 61] on p "Kenny Beachy mentioned you on Auto Shop - 1 Ton Bridge Crane :" at bounding box center [202, 58] width 319 height 13
click at [279, 100] on span "@Ashton Bontrager Waiting to hear from @Arlyn Miller when the hoist is supposed…" at bounding box center [187, 107] width 328 height 39
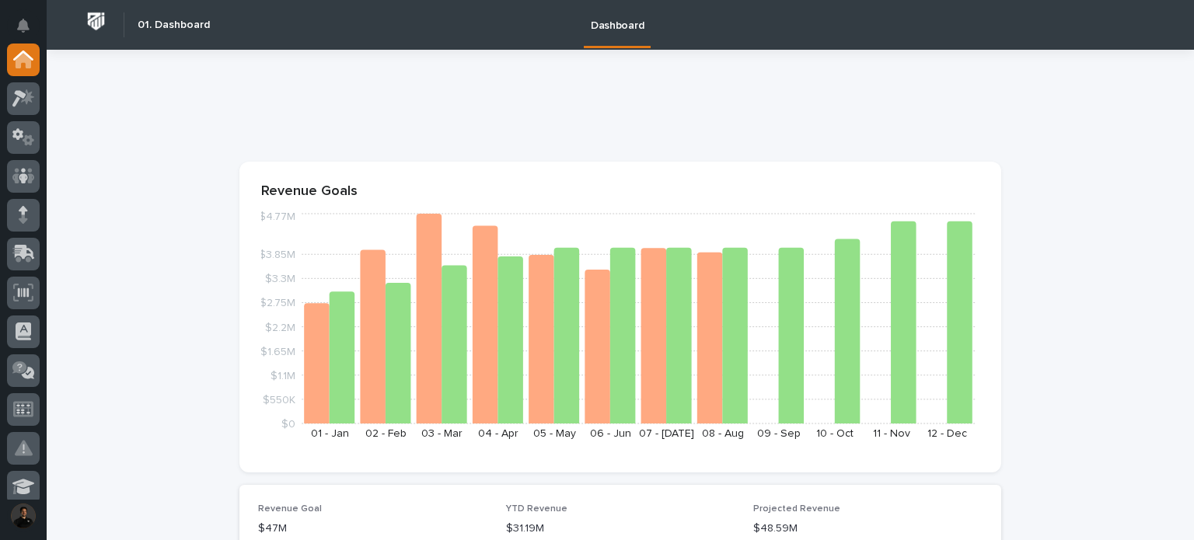
click at [459, 98] on p at bounding box center [616, 109] width 755 height 23
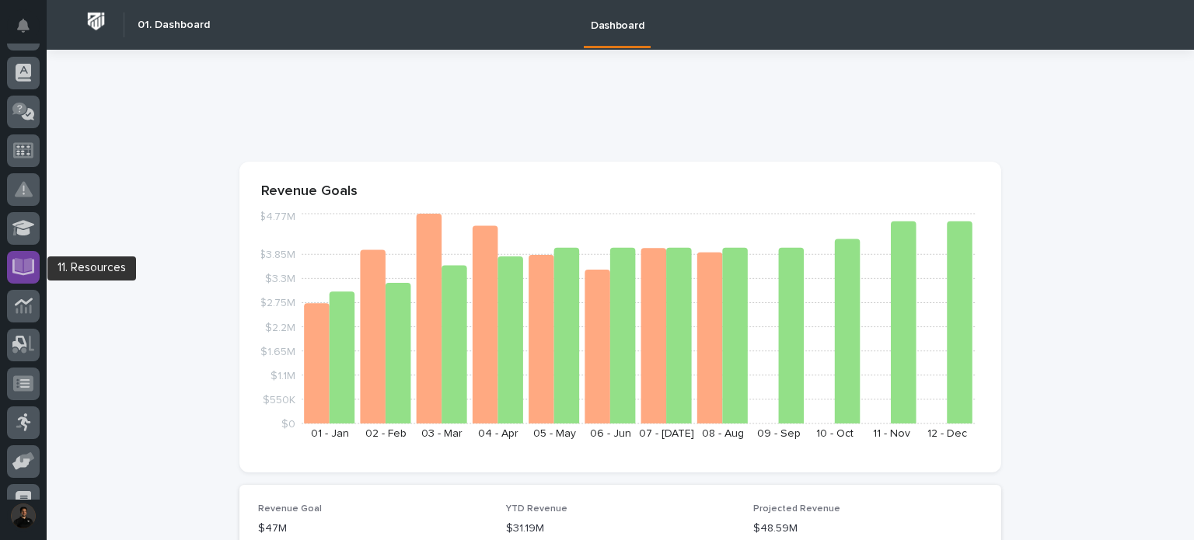
click at [11, 264] on div at bounding box center [23, 267] width 33 height 33
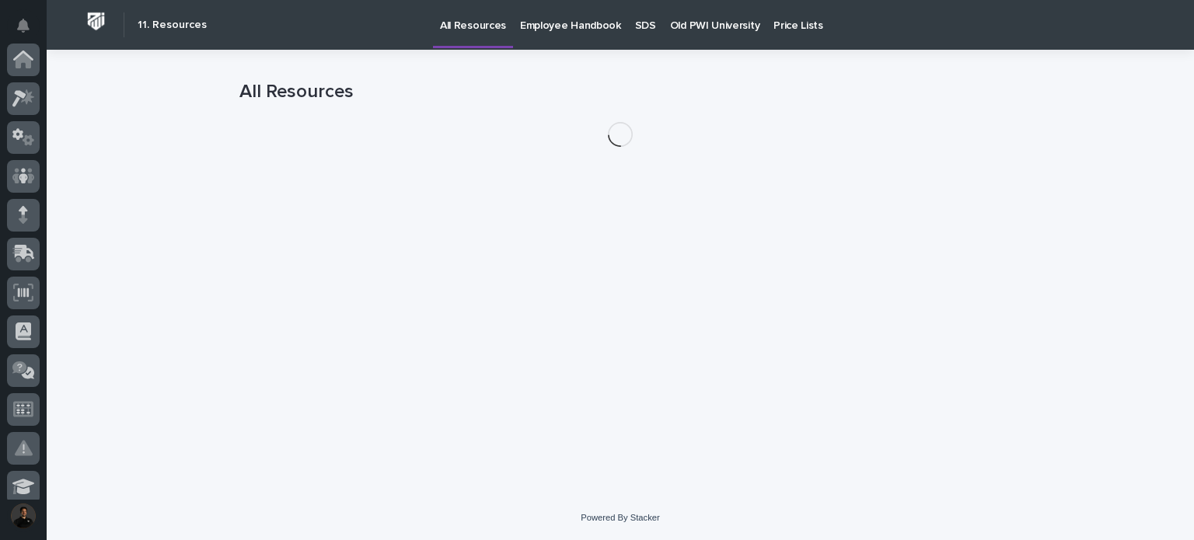
scroll to position [466, 0]
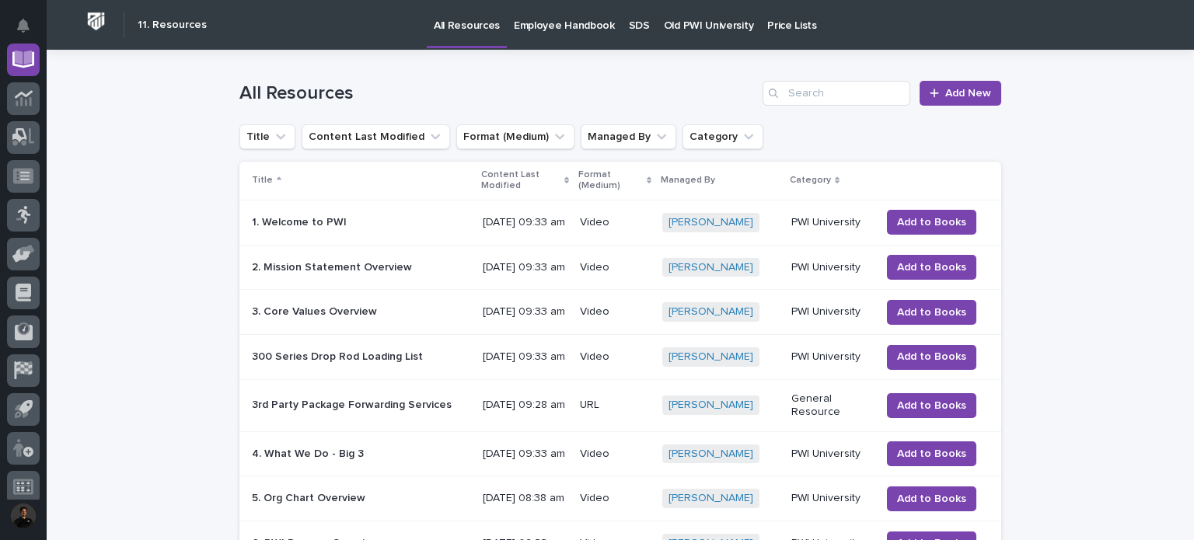
click at [700, 35] on link "Old PWI University" at bounding box center [708, 24] width 103 height 48
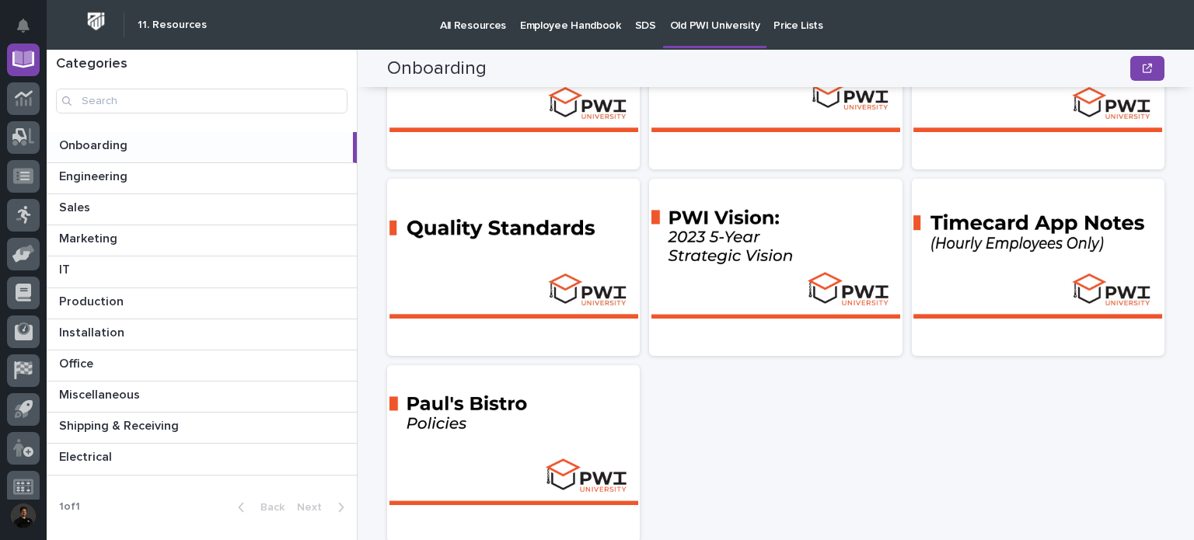
scroll to position [675, 0]
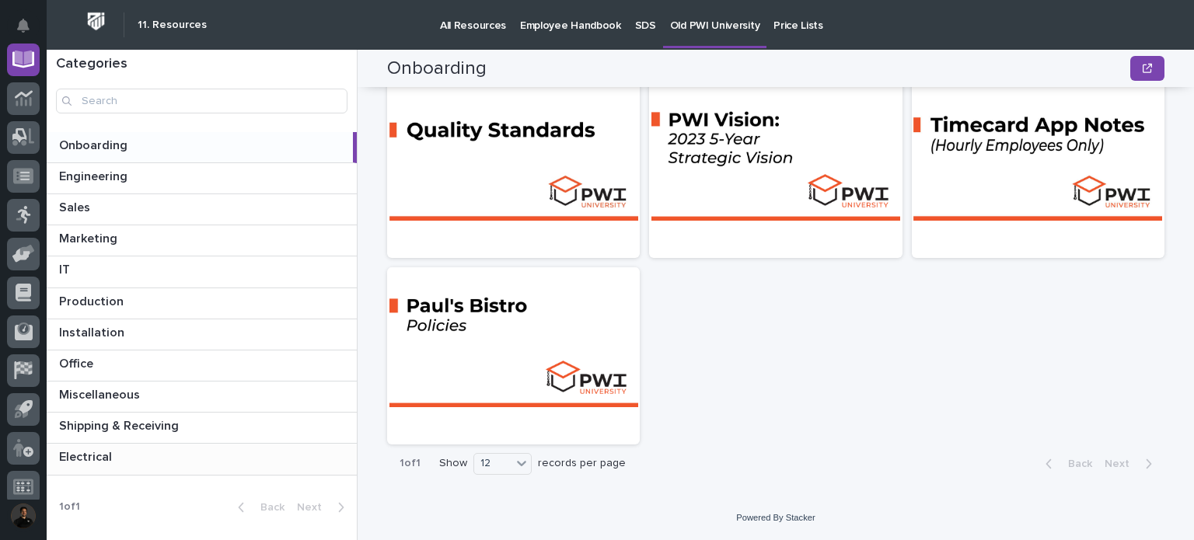
click at [127, 450] on p at bounding box center [204, 457] width 291 height 15
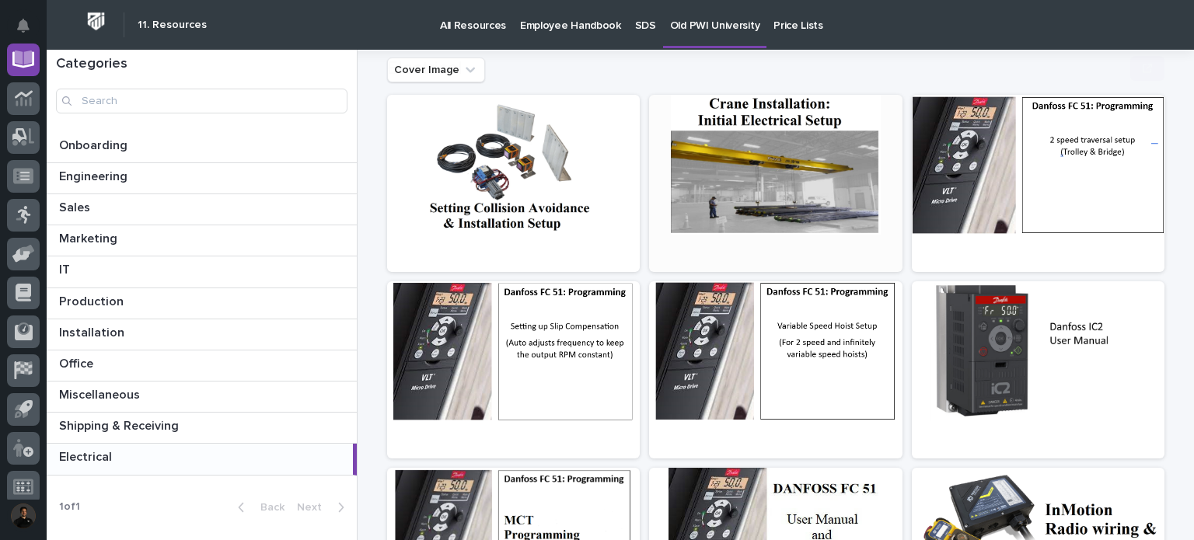
scroll to position [362, 0]
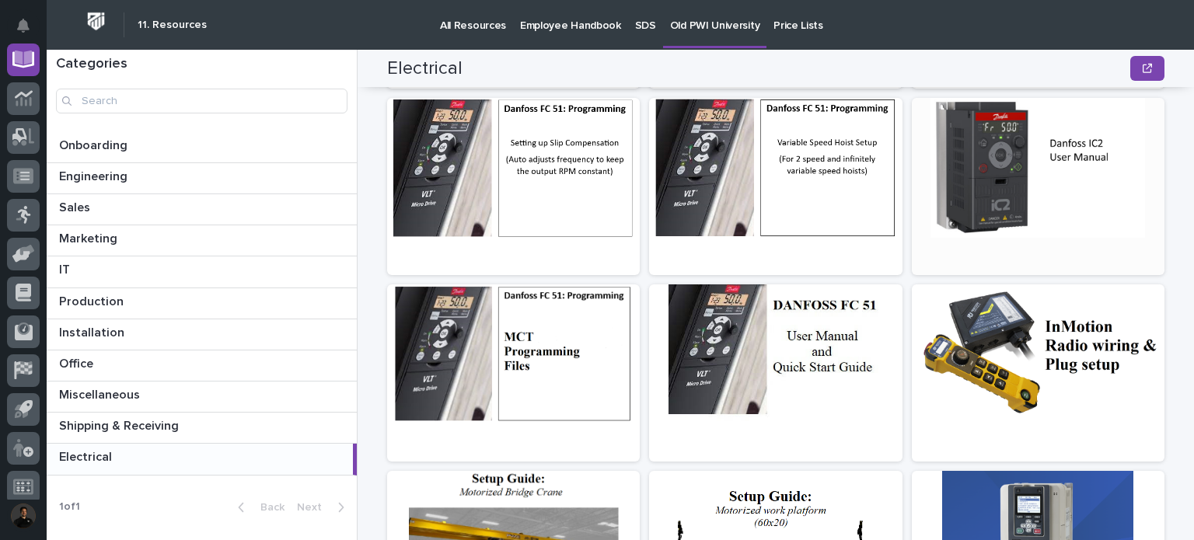
click at [998, 199] on div at bounding box center [1038, 168] width 253 height 140
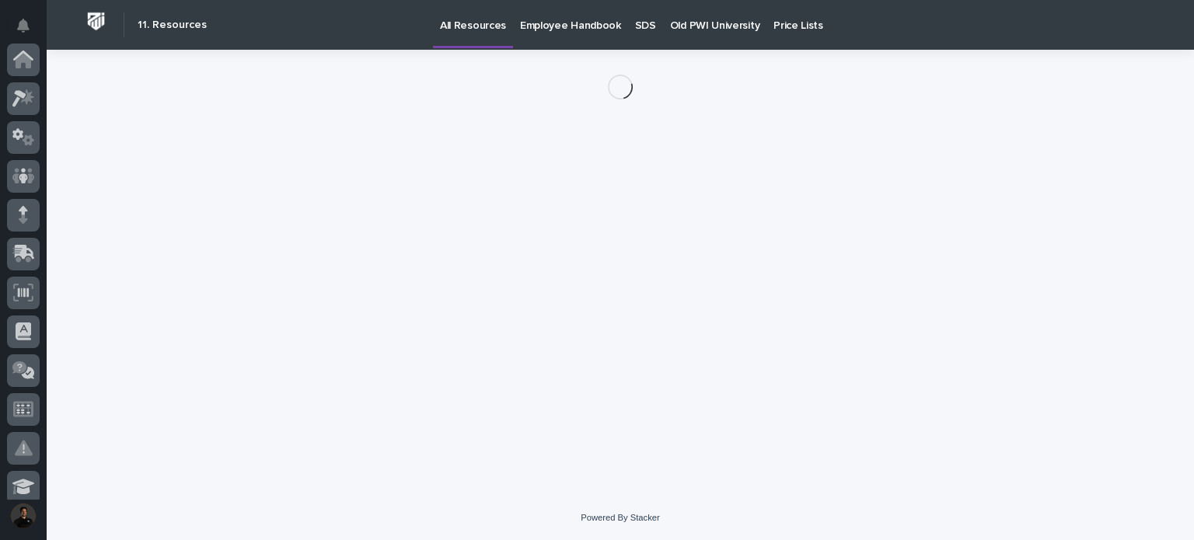
scroll to position [466, 0]
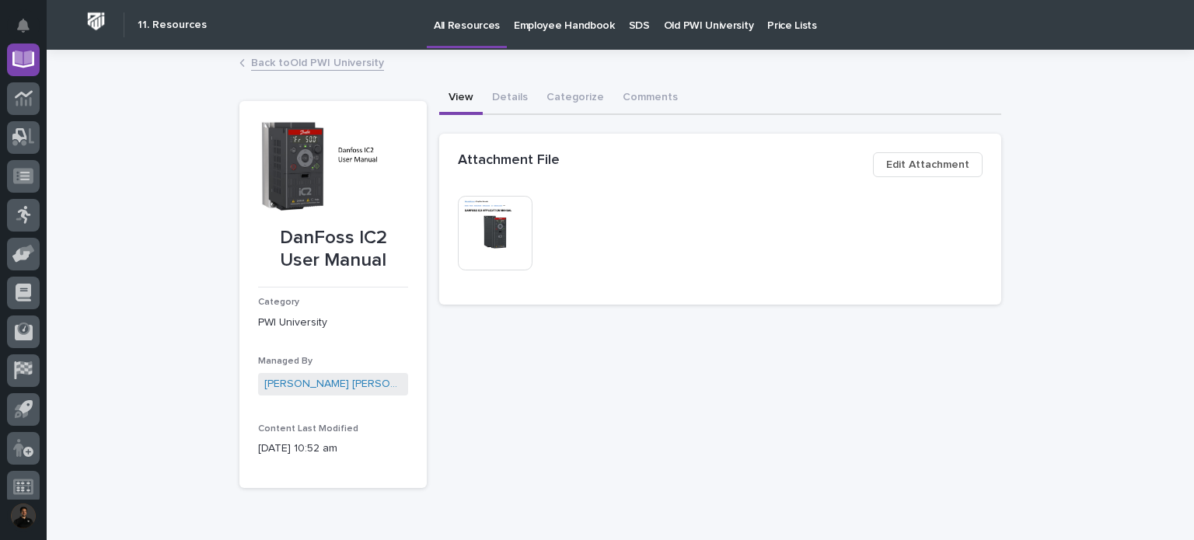
click at [253, 58] on link "Back to Old PWI University" at bounding box center [317, 62] width 133 height 18
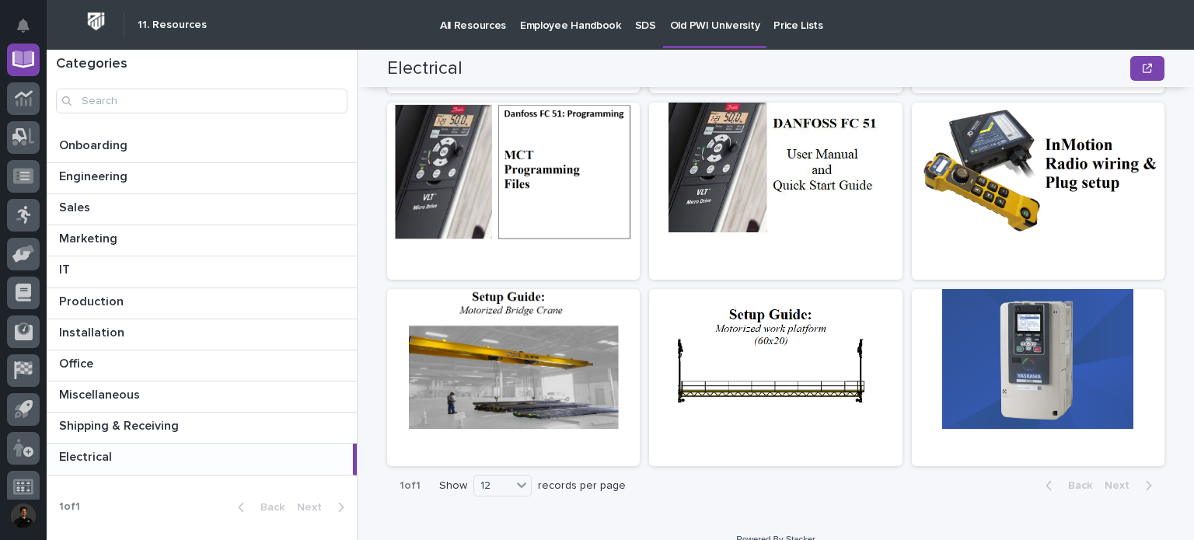
scroll to position [566, 0]
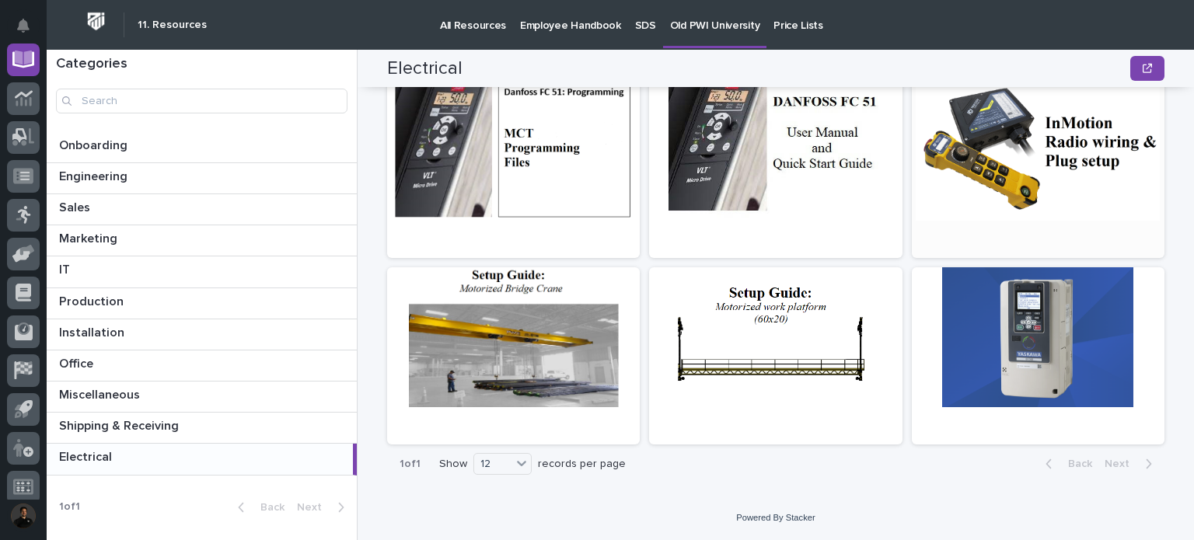
click at [1041, 164] on div at bounding box center [1038, 151] width 253 height 140
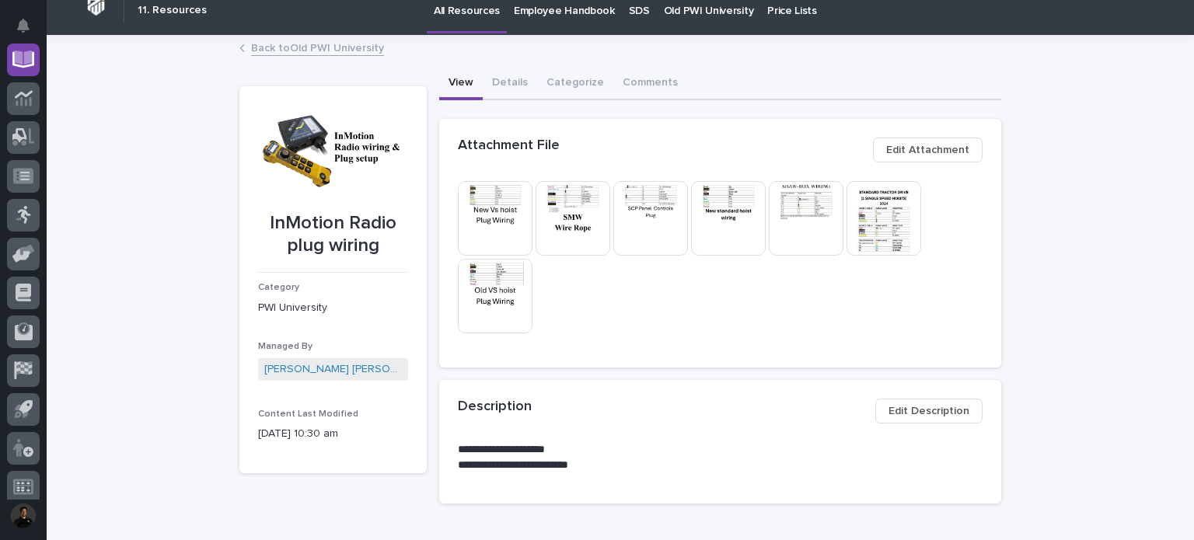
scroll to position [51, 0]
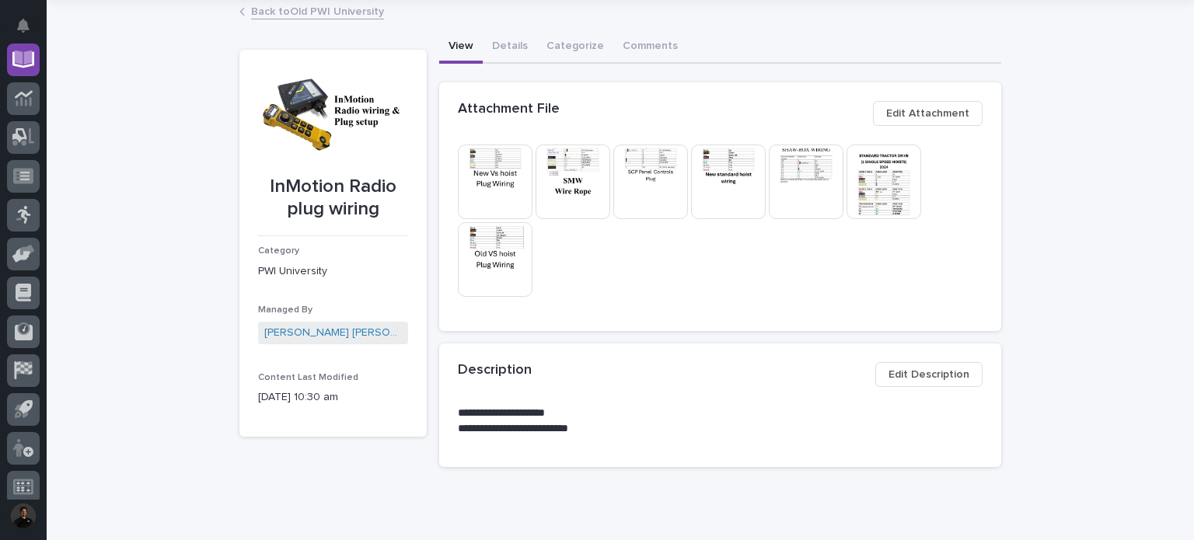
click at [912, 103] on button "Edit Attachment" at bounding box center [928, 113] width 110 height 25
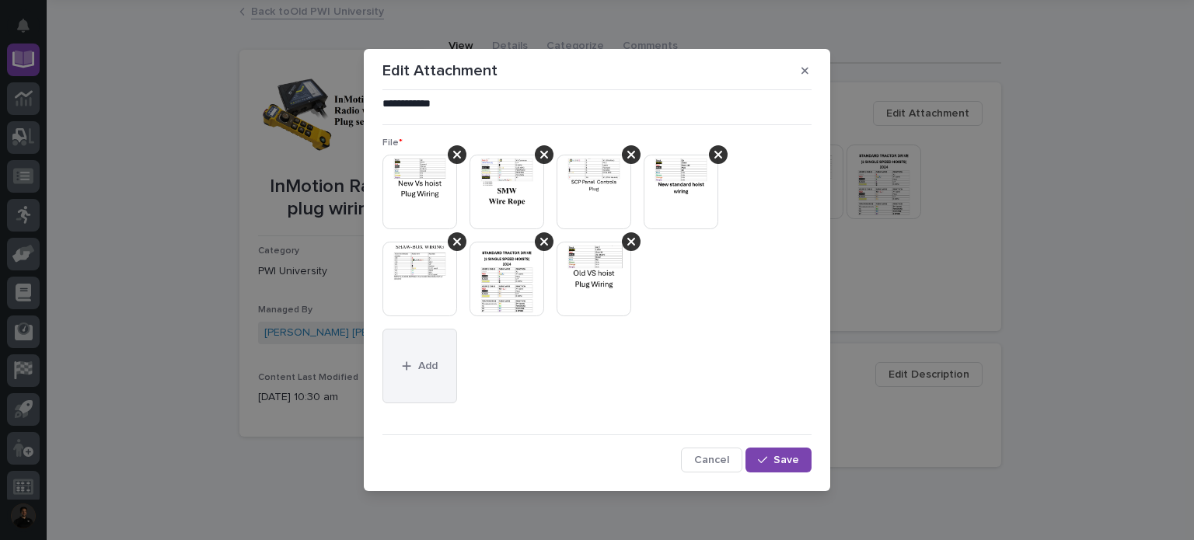
click at [438, 359] on button "Add" at bounding box center [419, 366] width 75 height 75
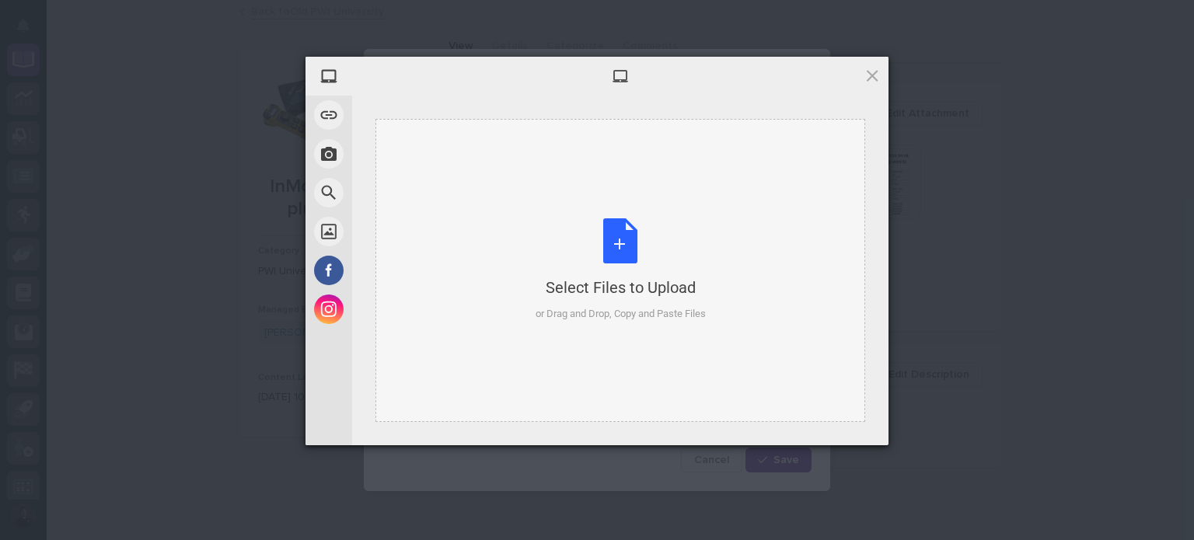
click at [610, 228] on div "Select Files to Upload or Drag and Drop, Copy and Paste Files" at bounding box center [621, 269] width 170 height 103
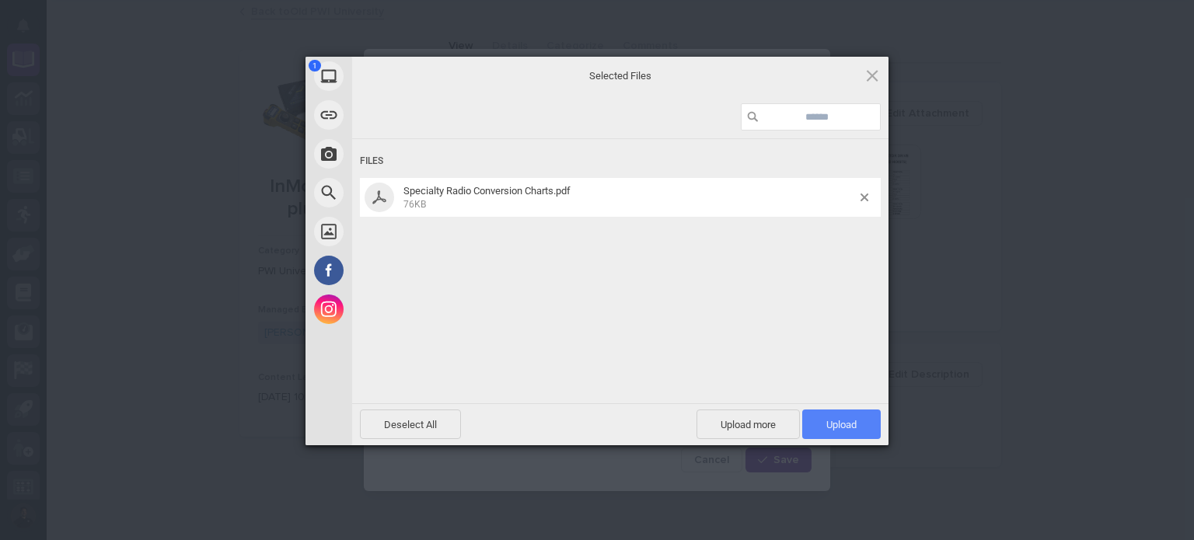
click at [829, 427] on span "Upload 1" at bounding box center [841, 425] width 30 height 12
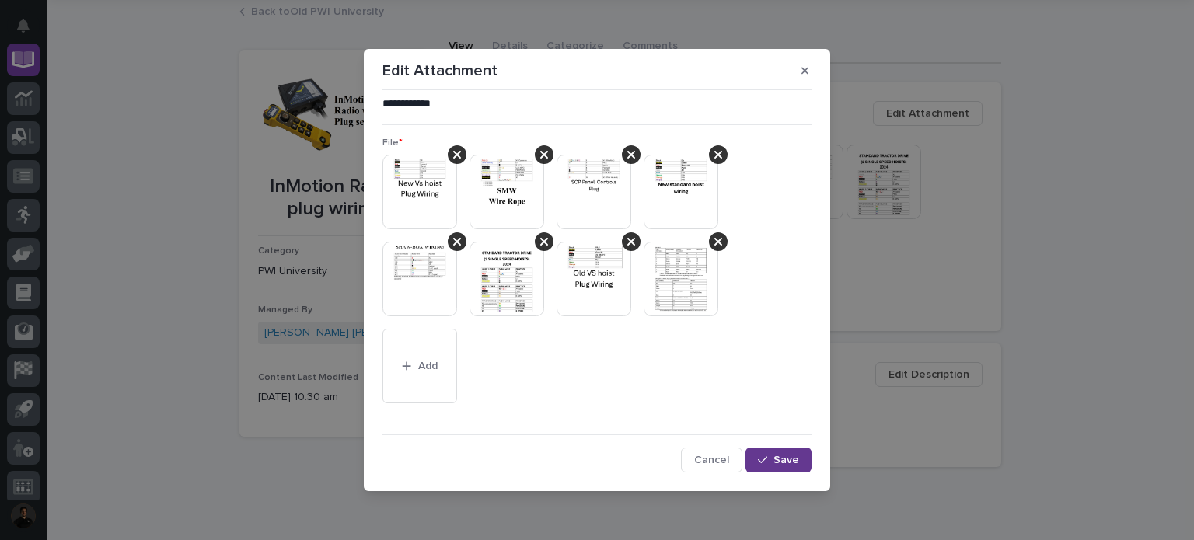
click at [779, 469] on button "Save" at bounding box center [778, 460] width 66 height 25
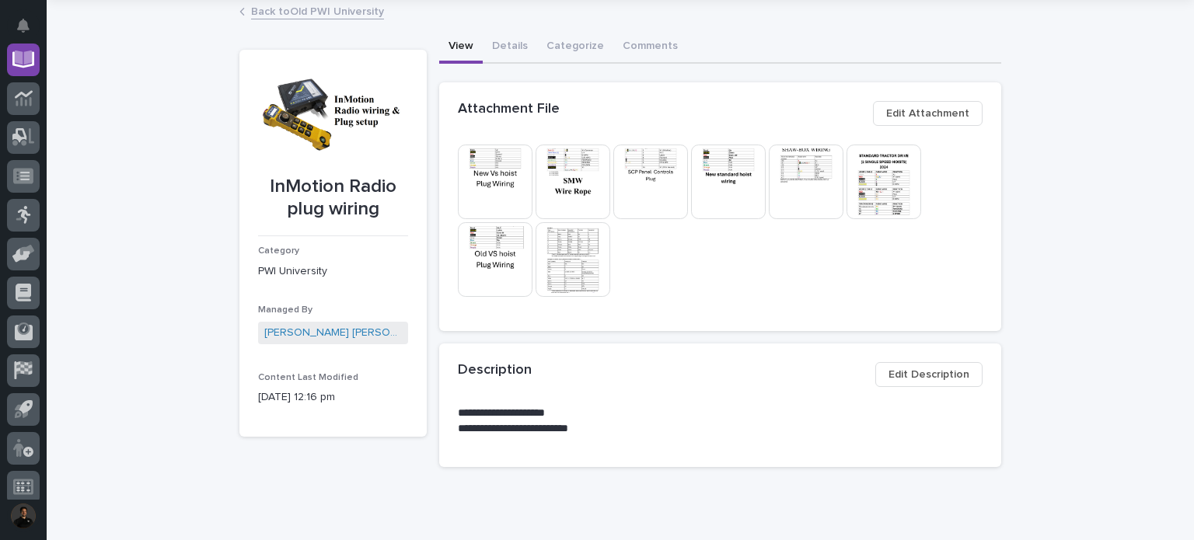
click at [550, 271] on img at bounding box center [573, 259] width 75 height 75
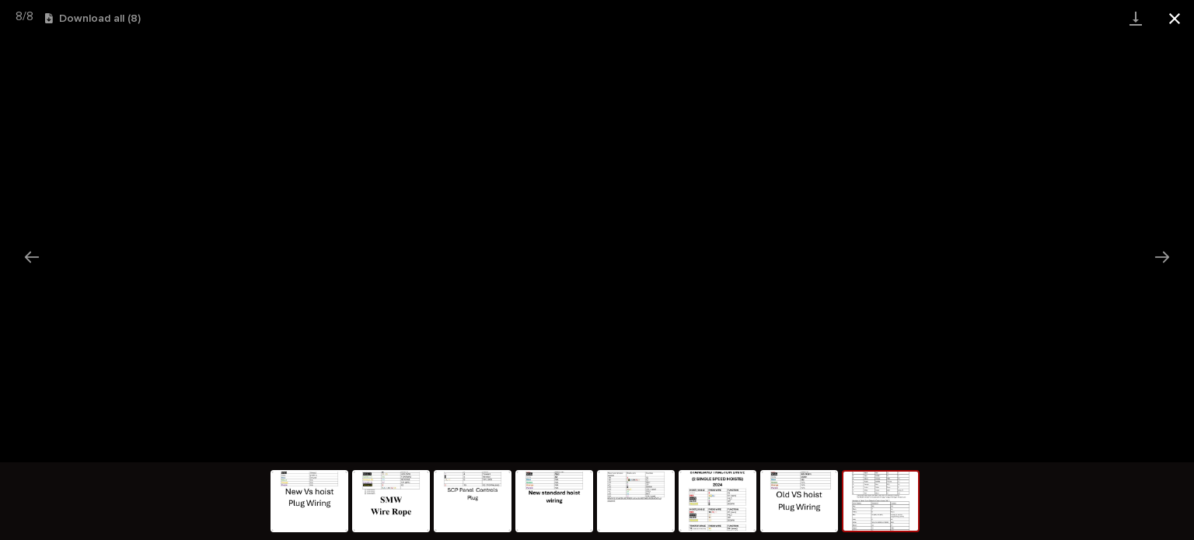
click at [1188, 22] on button "Close gallery" at bounding box center [1174, 18] width 39 height 37
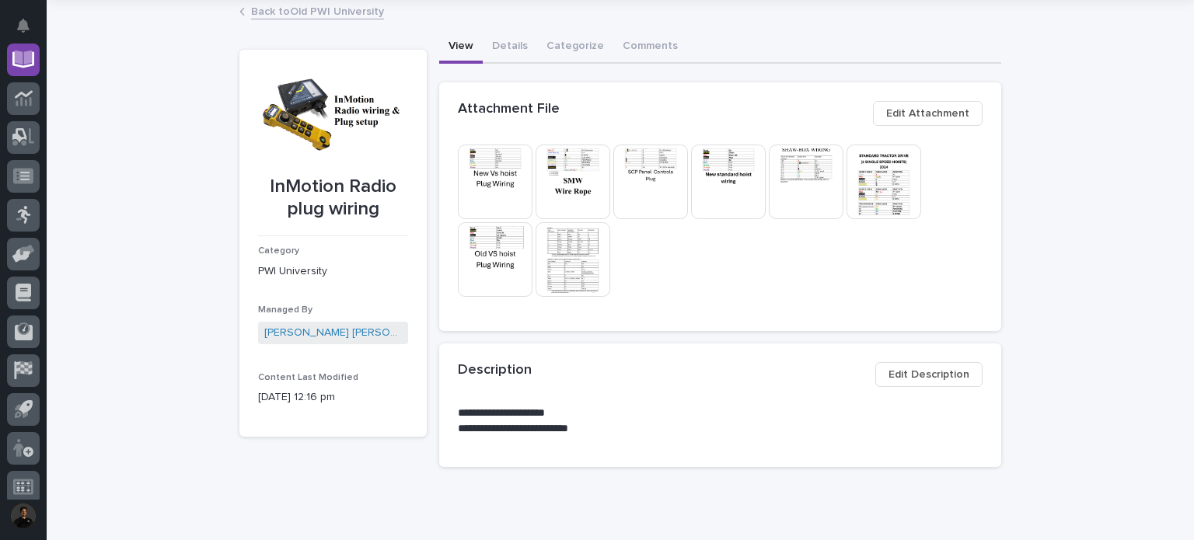
click at [564, 259] on img at bounding box center [573, 259] width 75 height 75
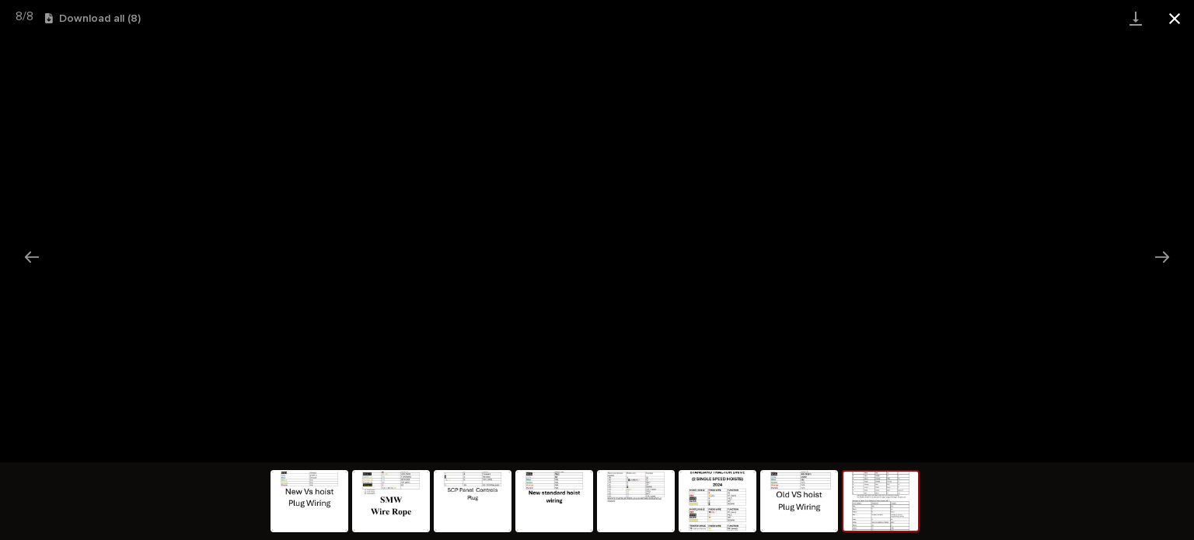
click at [1170, 16] on button "Close gallery" at bounding box center [1174, 18] width 39 height 37
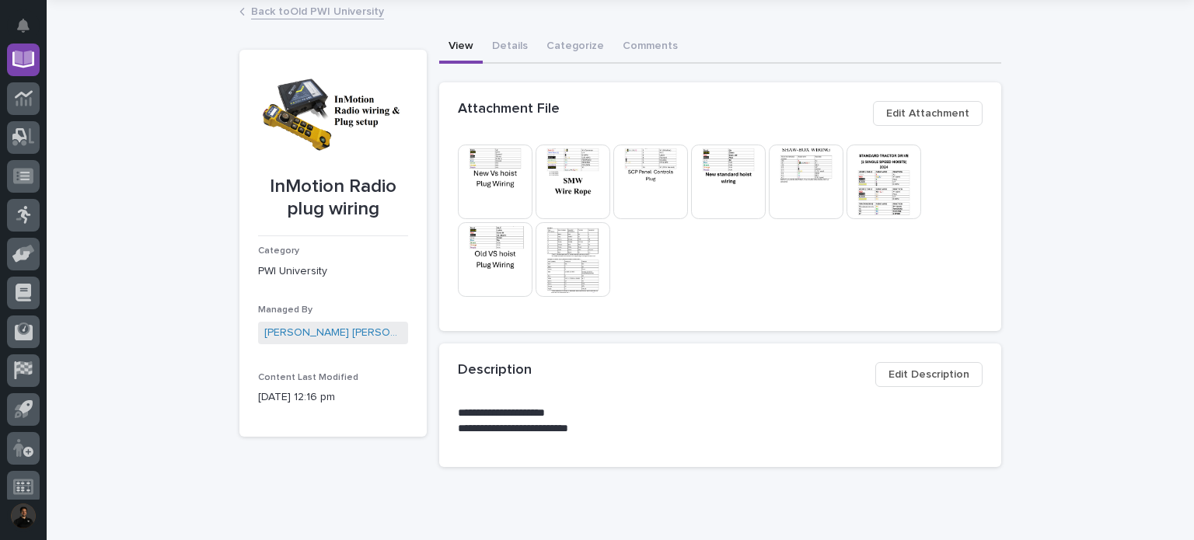
click at [903, 122] on button "Edit Attachment" at bounding box center [928, 113] width 110 height 25
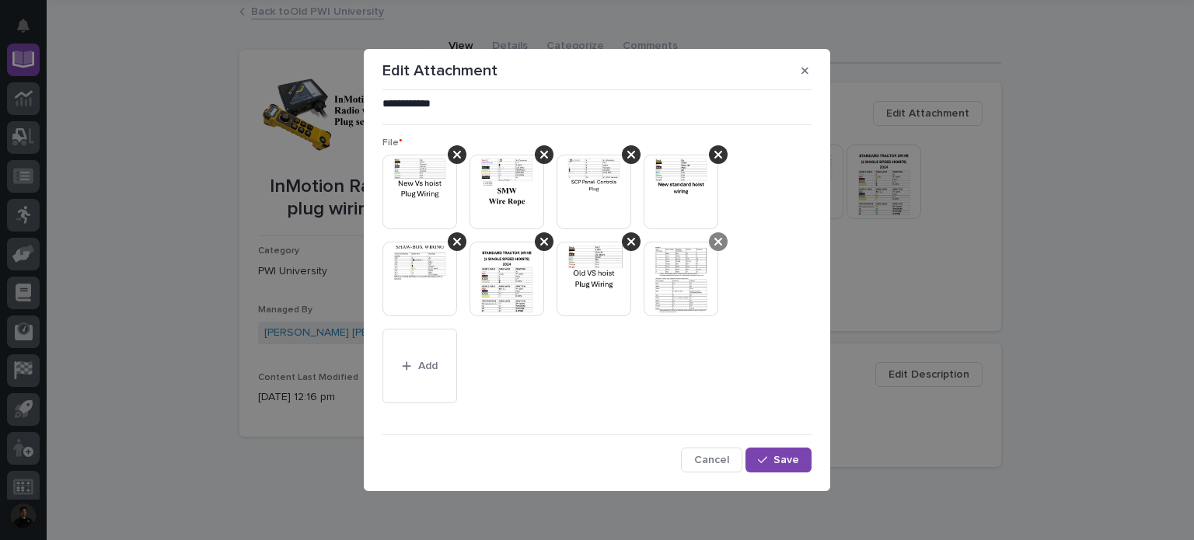
click at [717, 245] on icon at bounding box center [718, 242] width 8 height 12
click at [417, 359] on button "Add" at bounding box center [419, 366] width 75 height 75
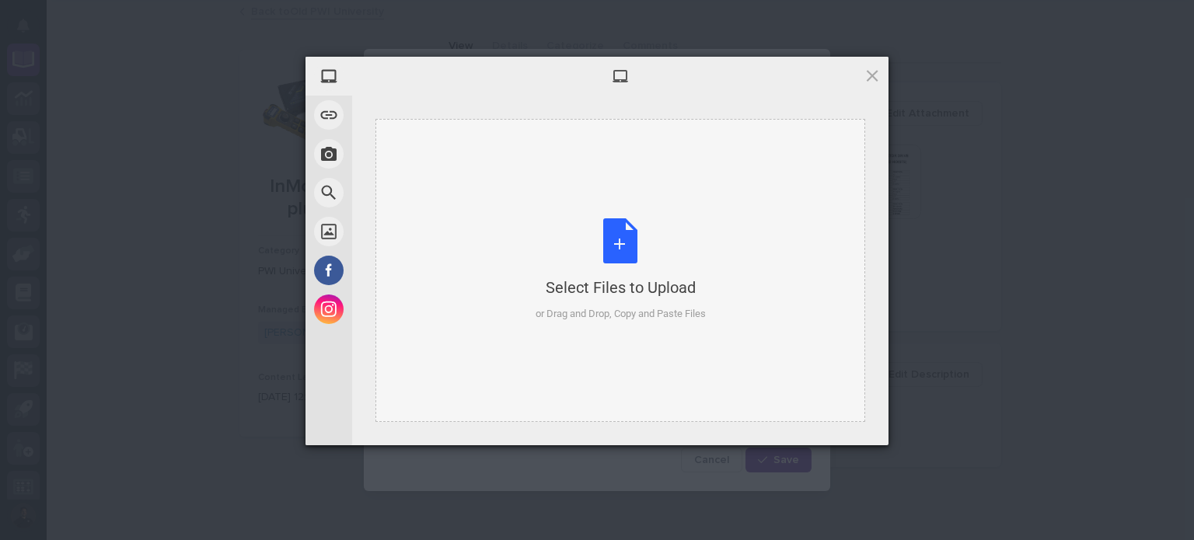
click at [519, 223] on div "Select Files to Upload or Drag and Drop, Copy and Paste Files" at bounding box center [620, 270] width 490 height 303
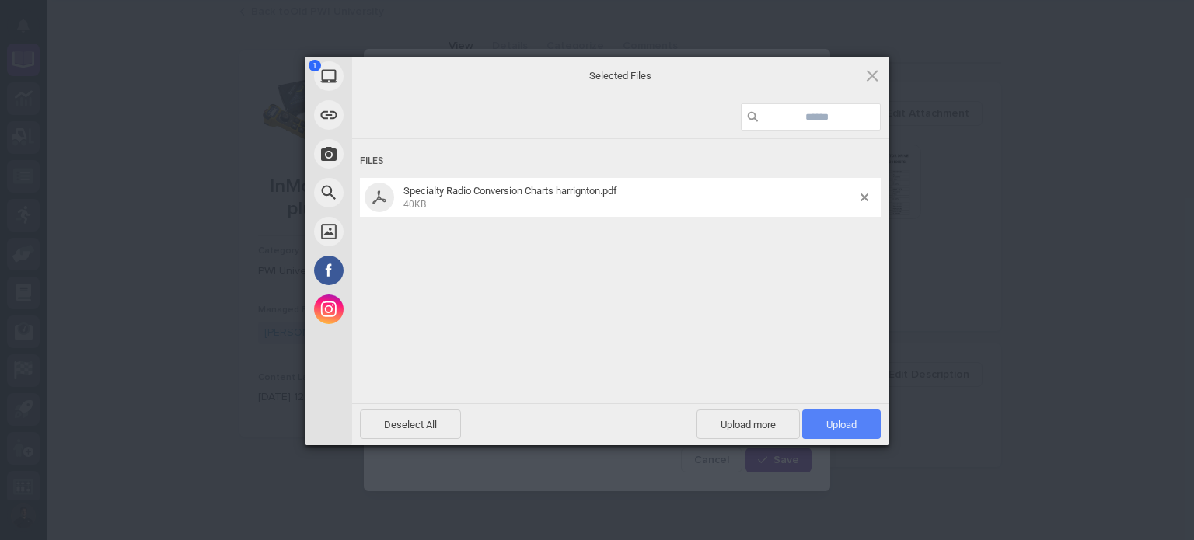
click at [819, 424] on span "Upload 1" at bounding box center [841, 425] width 79 height 30
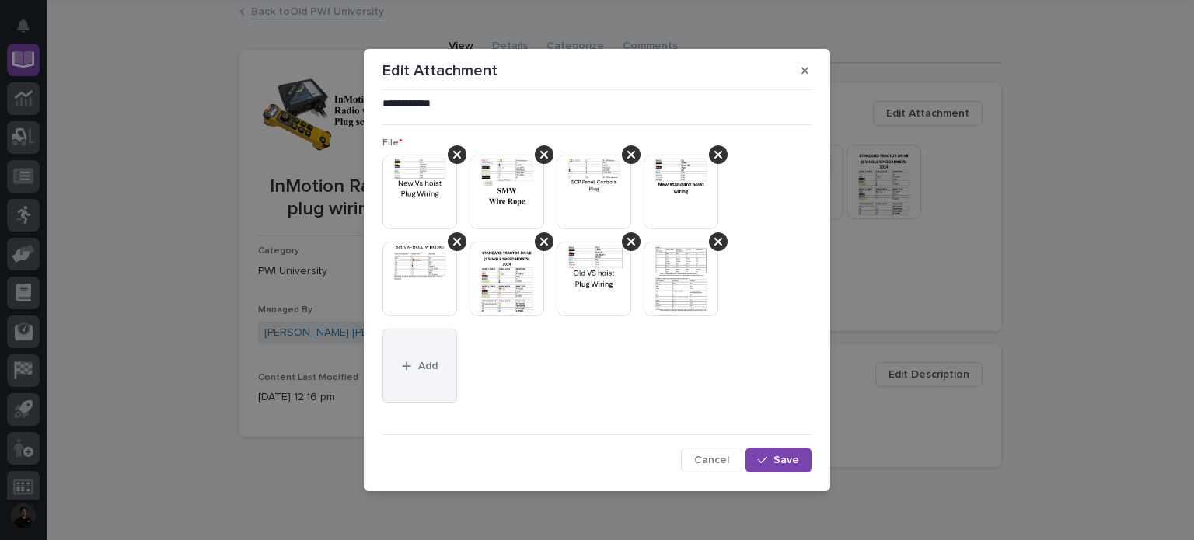
click at [420, 375] on button "Add" at bounding box center [419, 366] width 75 height 75
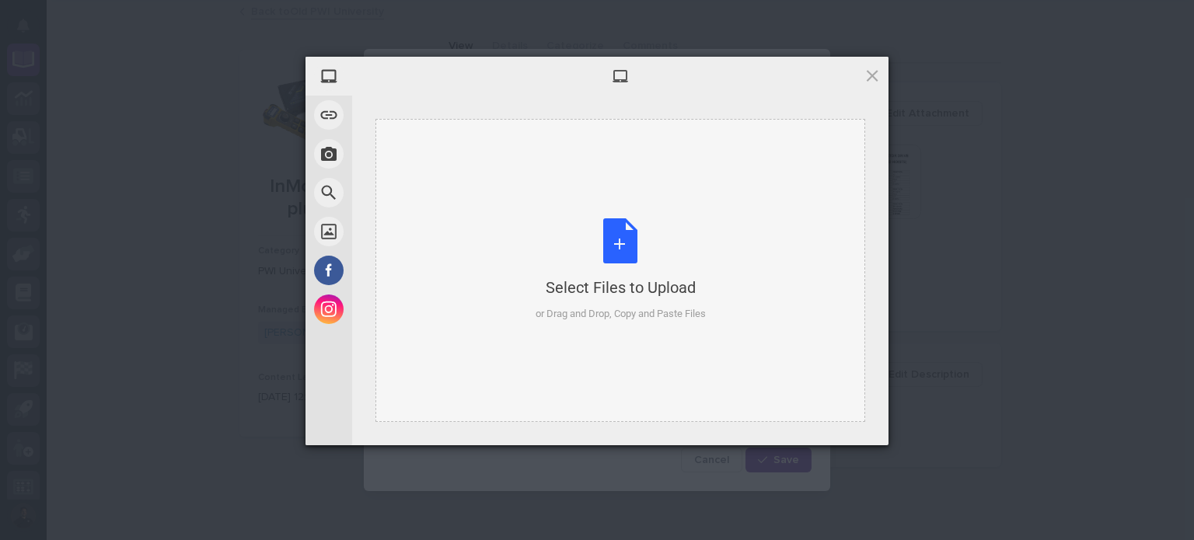
click at [694, 277] on div "Select Files to Upload" at bounding box center [621, 288] width 170 height 22
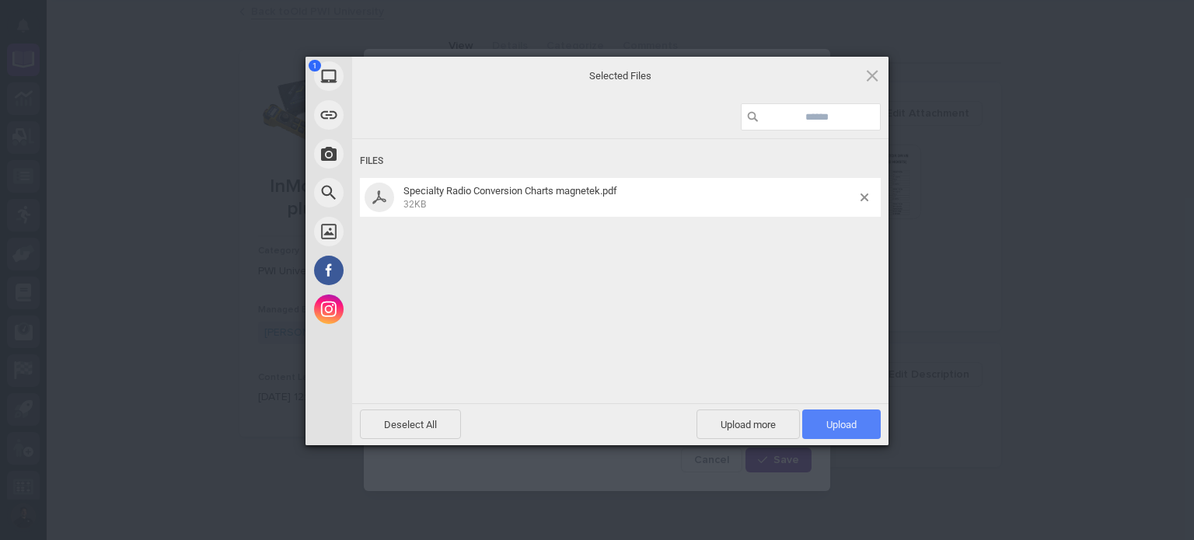
click at [829, 423] on span "Upload 1" at bounding box center [841, 425] width 30 height 12
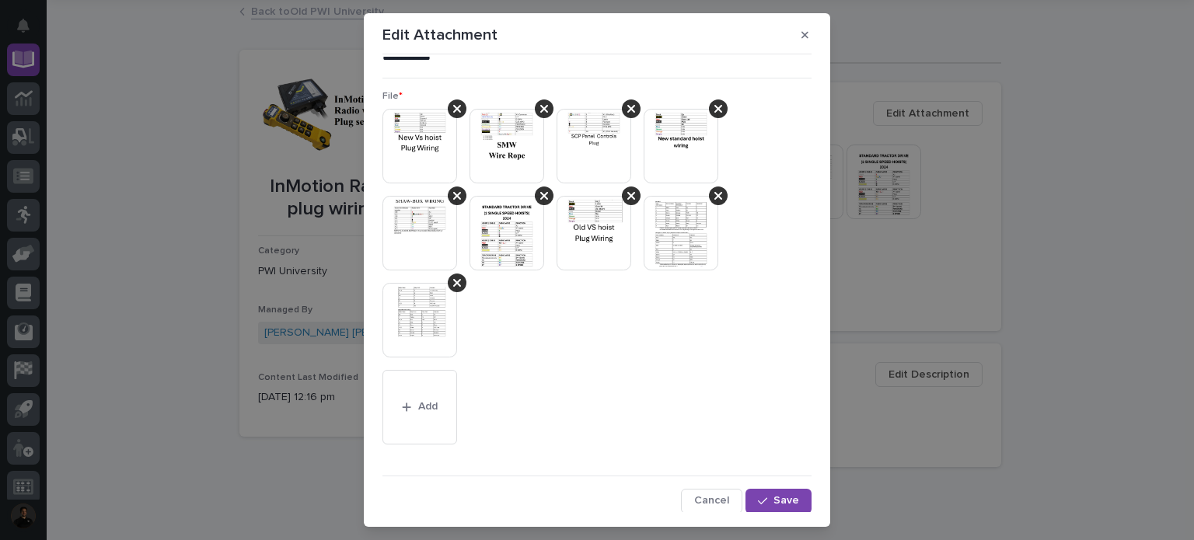
scroll to position [16, 0]
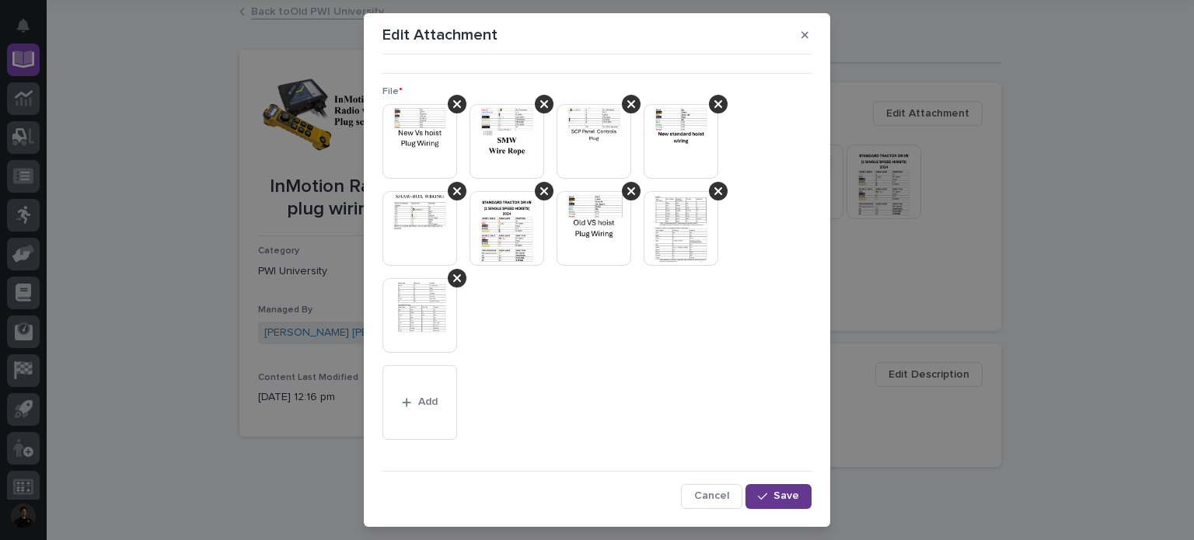
click at [775, 502] on span "Save" at bounding box center [786, 496] width 26 height 14
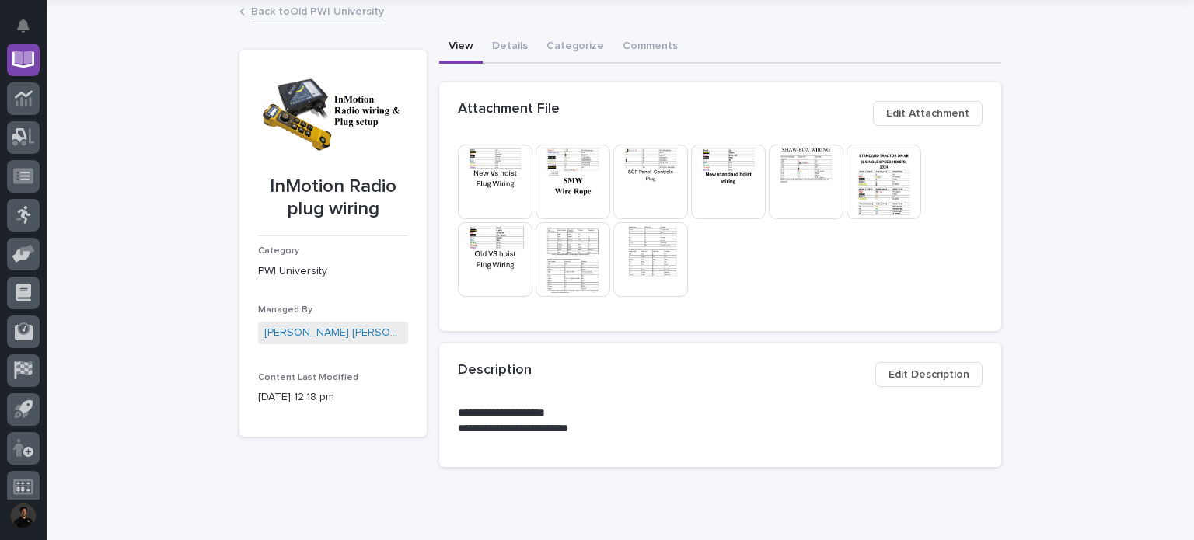
click at [561, 285] on img at bounding box center [573, 259] width 75 height 75
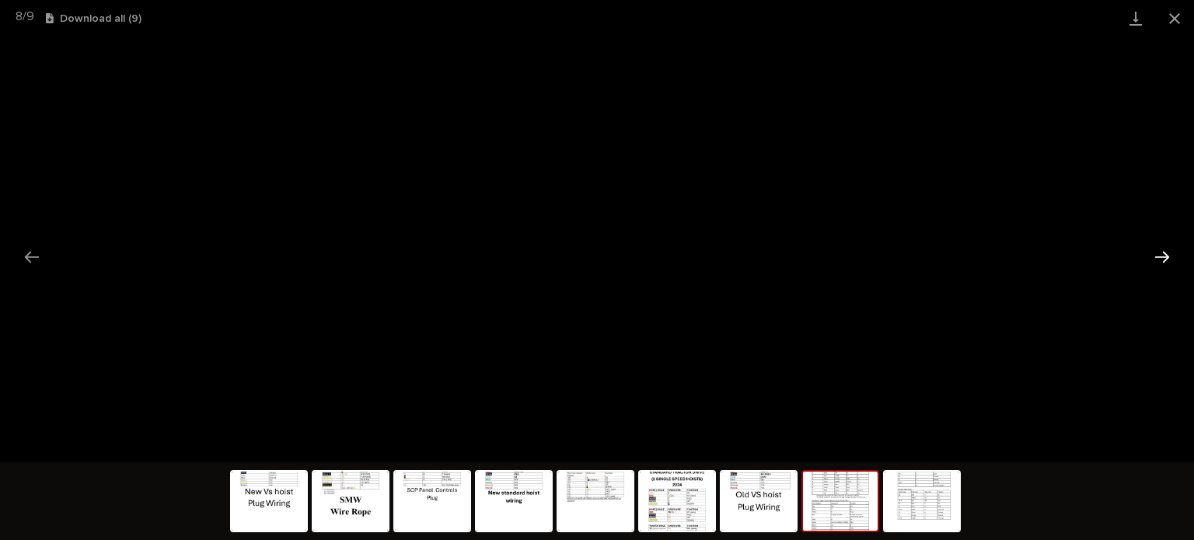
click at [1171, 247] on button "Next slide" at bounding box center [1162, 257] width 33 height 30
click at [41, 268] on button "Previous slide" at bounding box center [32, 257] width 33 height 30
click at [33, 253] on button "Previous slide" at bounding box center [32, 257] width 33 height 30
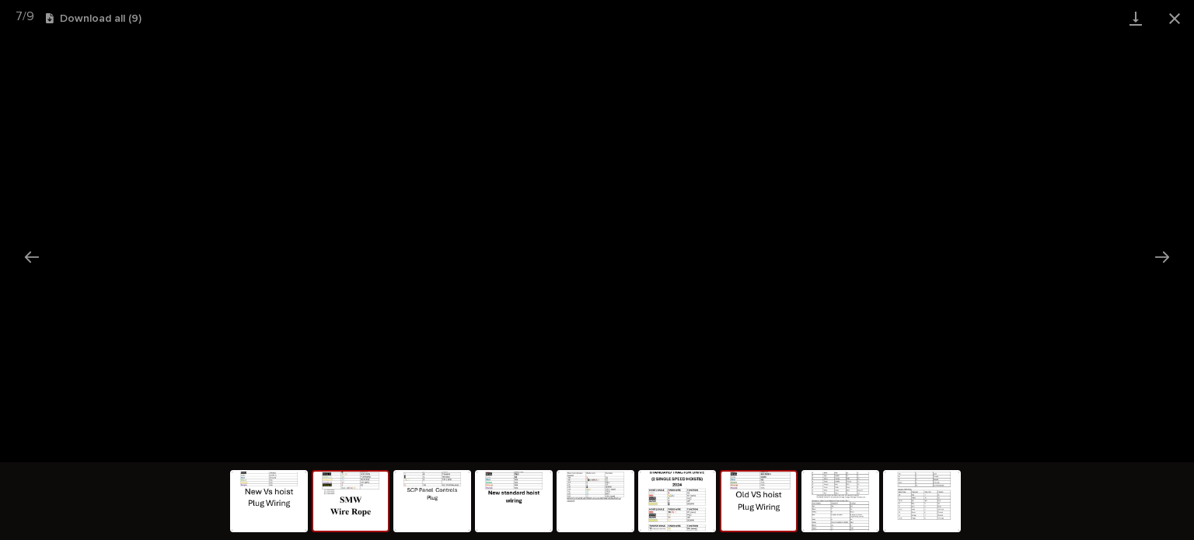
click at [373, 489] on img at bounding box center [350, 501] width 75 height 59
click at [1180, 27] on button "Close gallery" at bounding box center [1174, 18] width 39 height 37
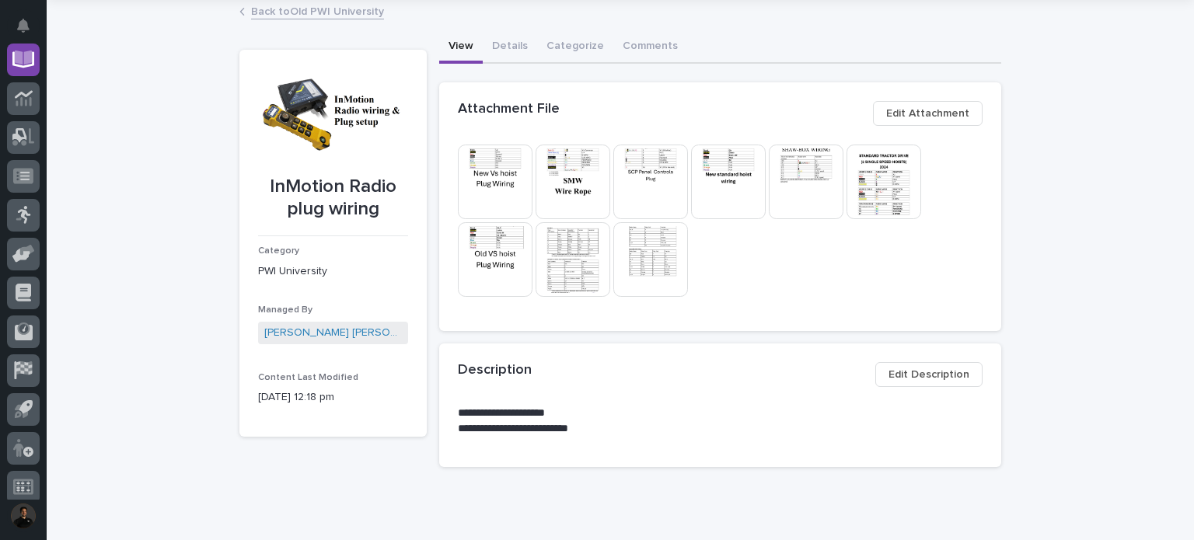
click at [765, 319] on div "This file cannot be opened Download File" at bounding box center [720, 238] width 562 height 187
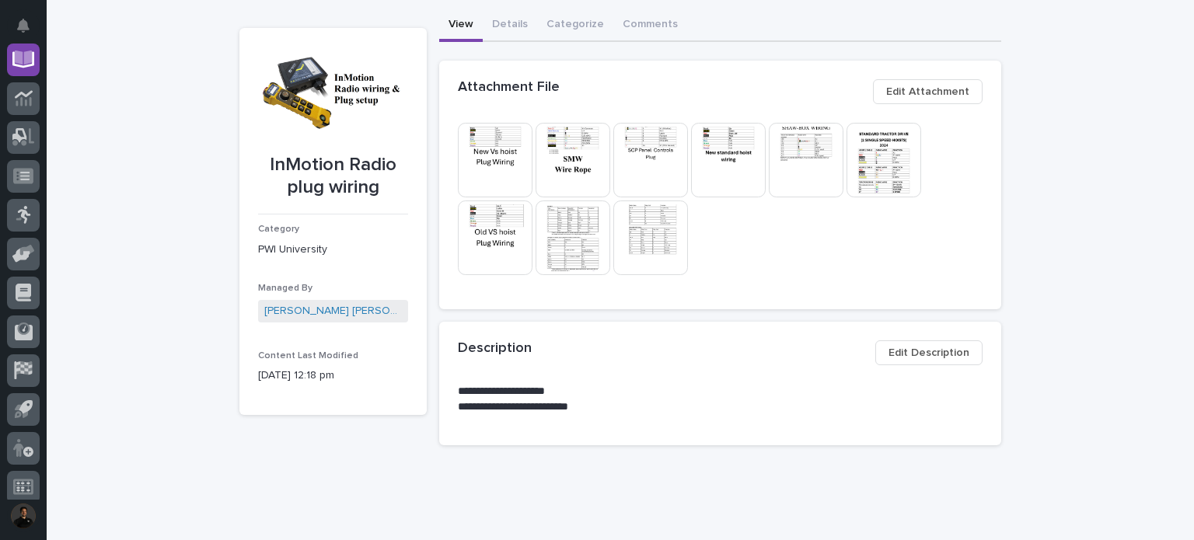
scroll to position [112, 0]
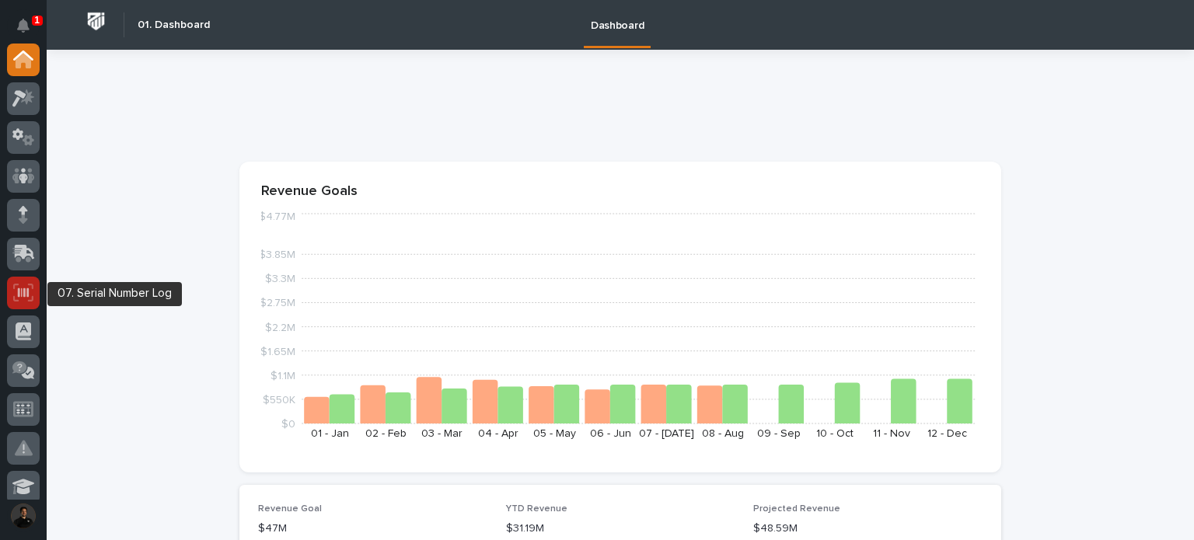
click at [26, 295] on icon at bounding box center [23, 293] width 20 height 18
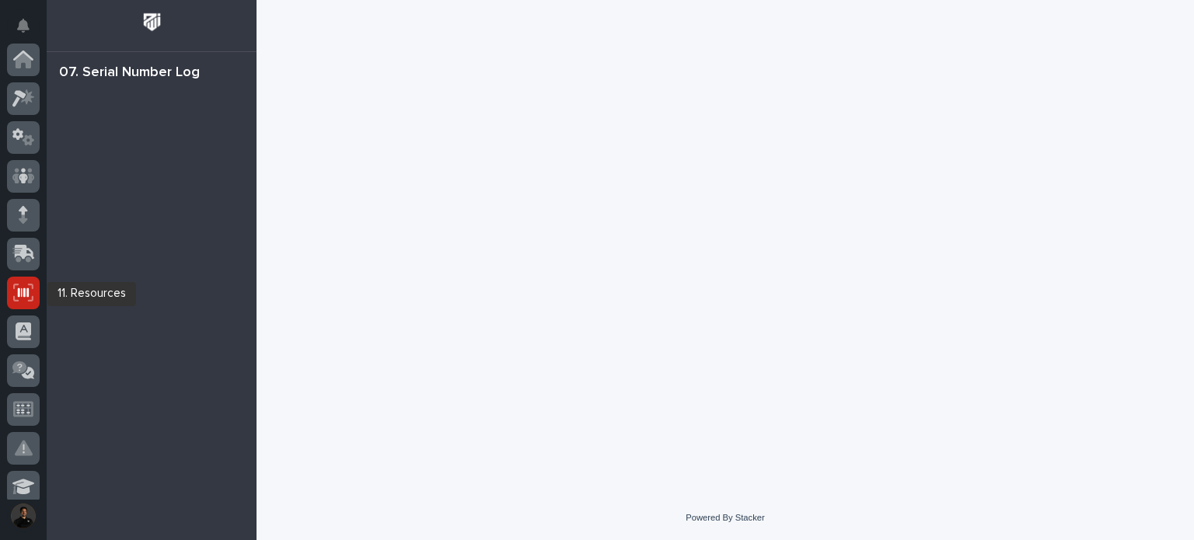
scroll to position [233, 0]
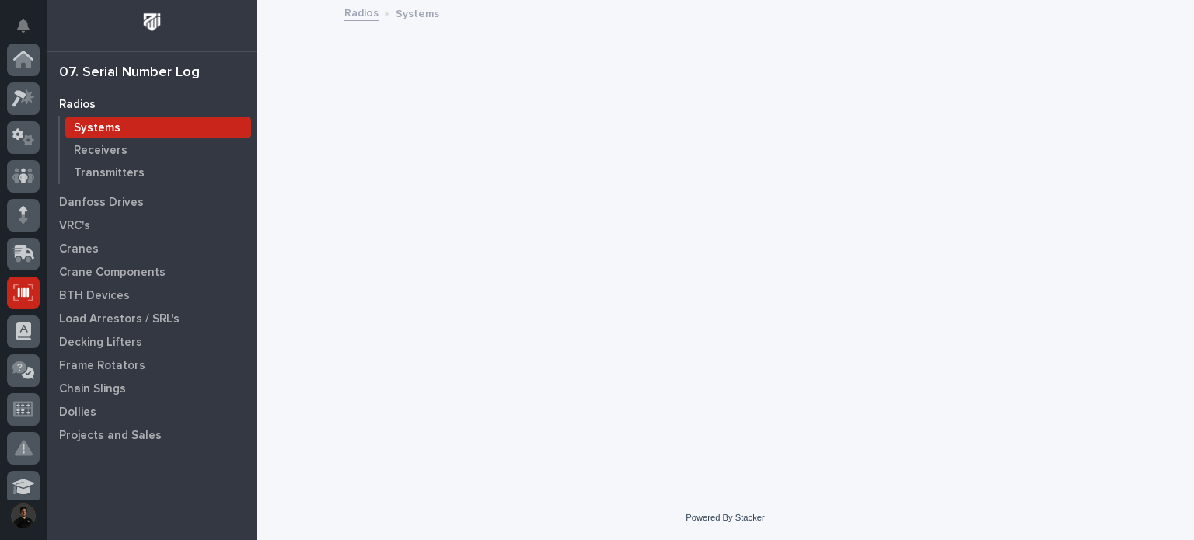
scroll to position [233, 0]
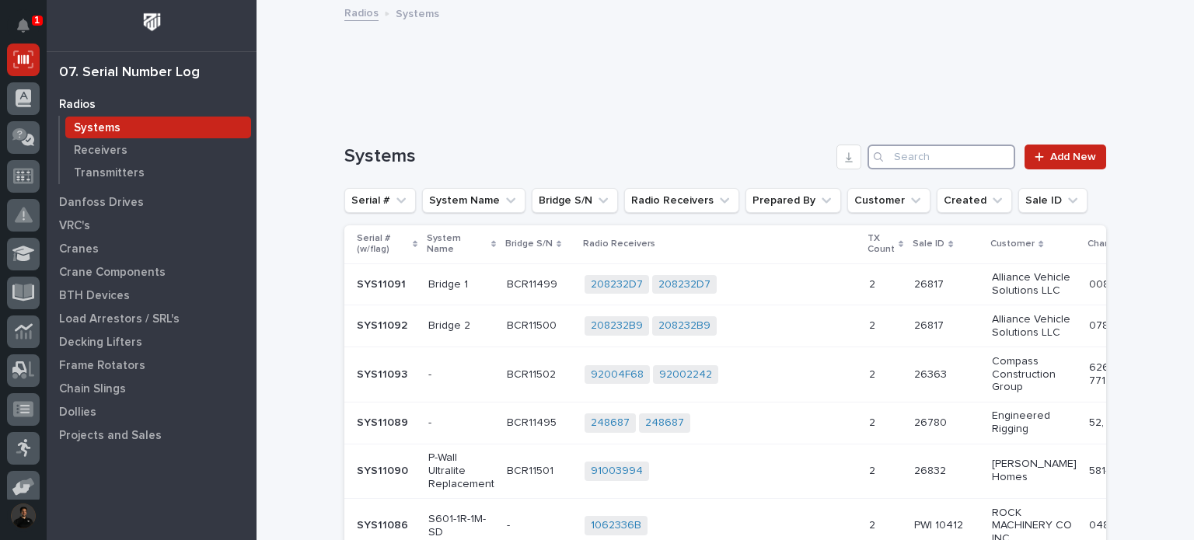
click at [916, 154] on input "Search" at bounding box center [941, 157] width 148 height 25
click at [89, 250] on p "Cranes" at bounding box center [79, 250] width 40 height 14
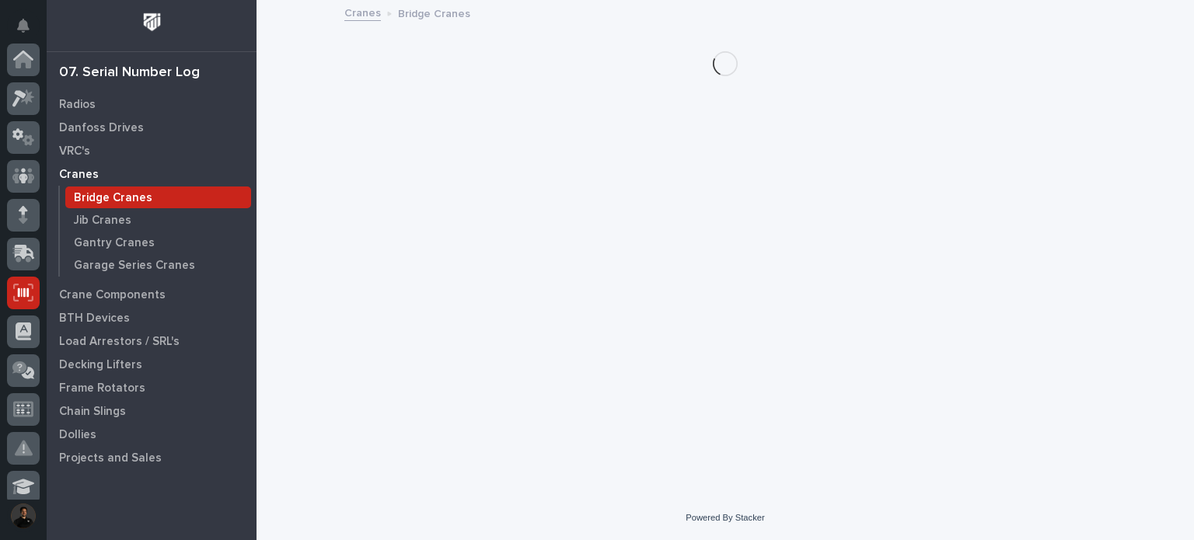
scroll to position [233, 0]
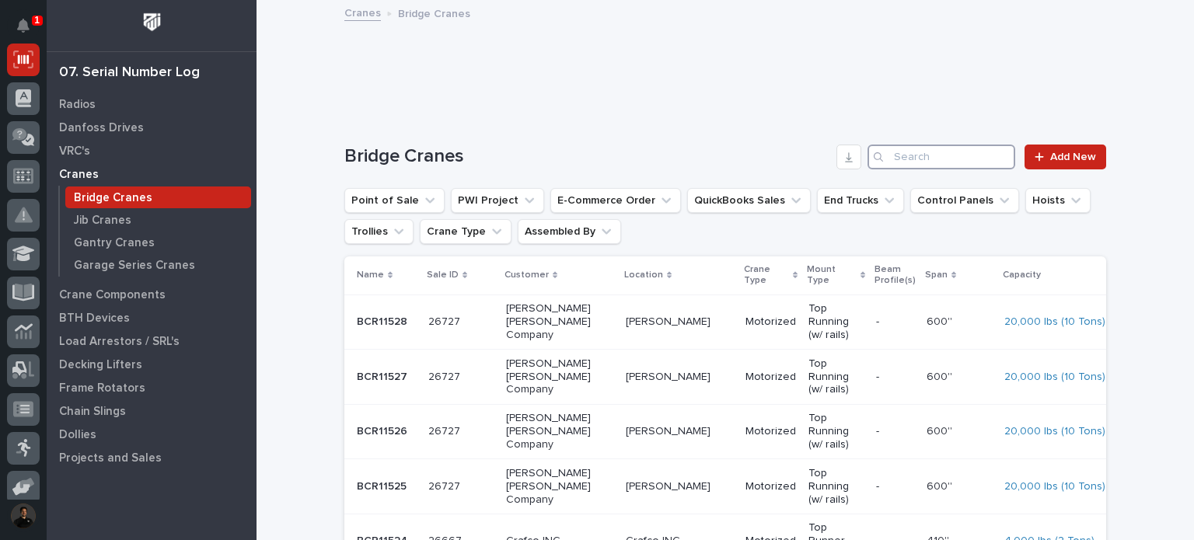
click at [919, 151] on input "Search" at bounding box center [941, 157] width 148 height 25
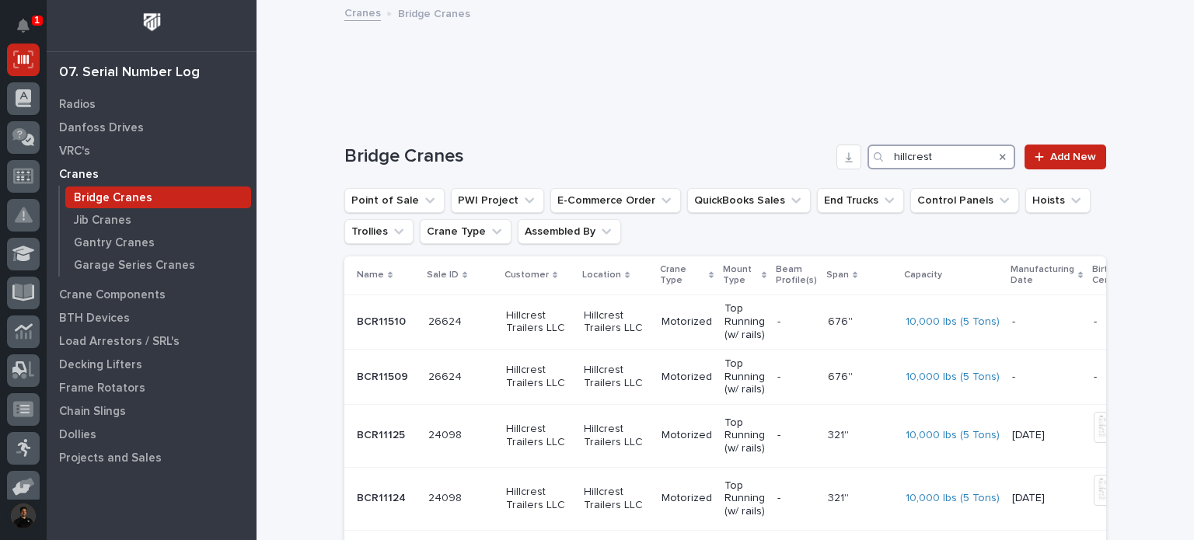
type input "hillcrest"
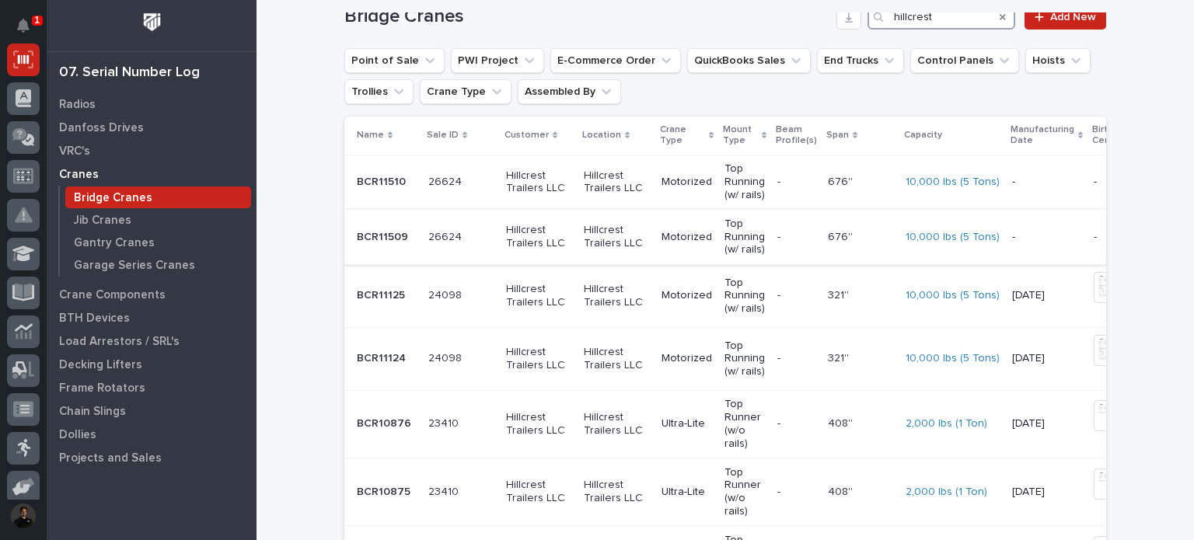
scroll to position [155, 0]
